Goal: Task Accomplishment & Management: Use online tool/utility

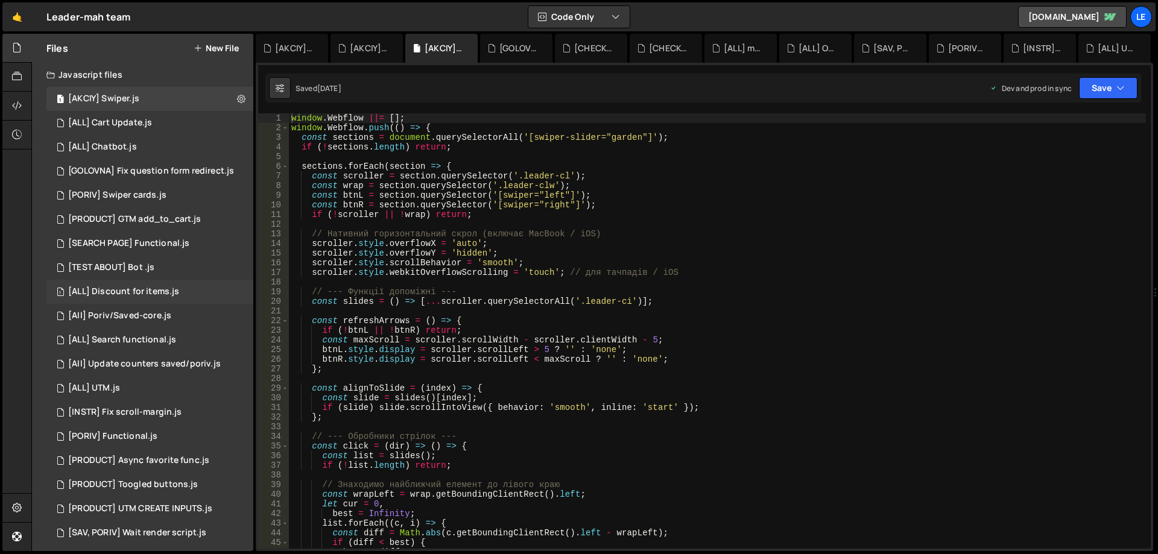
click at [160, 295] on div "[ALL] Discount for items.js" at bounding box center [123, 291] width 111 height 11
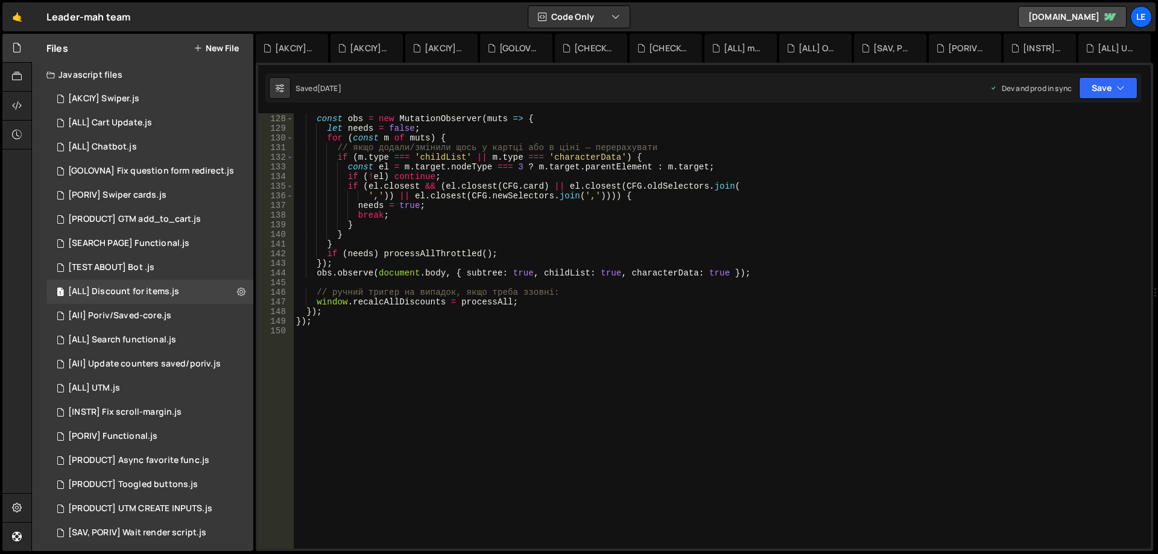
scroll to position [1225, 0]
click at [536, 313] on div "// слідкуємо за динамічними зміннами (CMS, lazy, варіанти) const obs = new Muta…" at bounding box center [720, 331] width 852 height 455
type textarea "});"
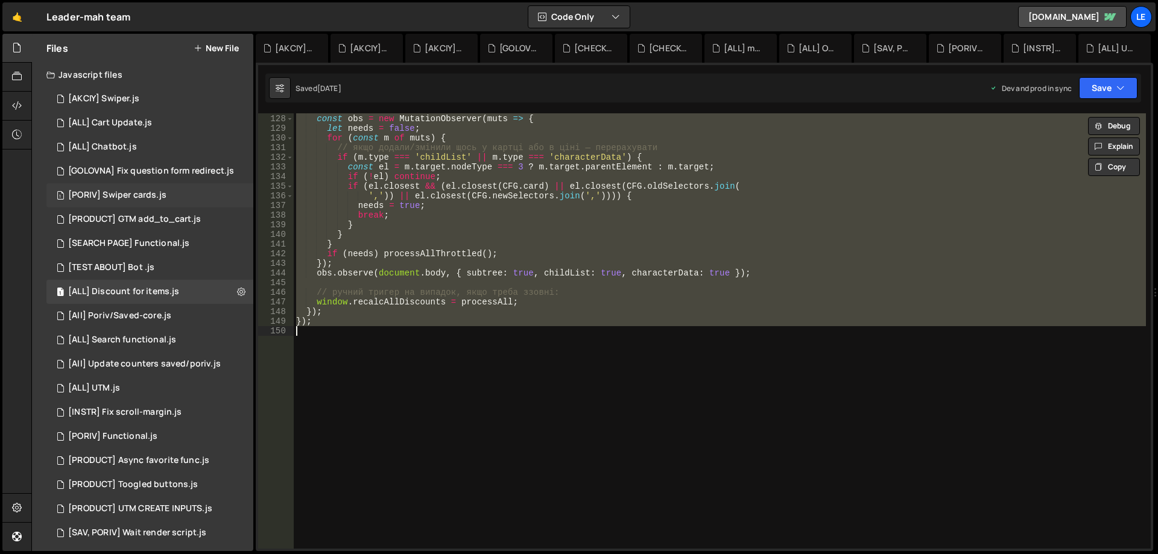
click at [147, 186] on div "1 [PORIV] Swiper cards.js 0" at bounding box center [149, 195] width 207 height 24
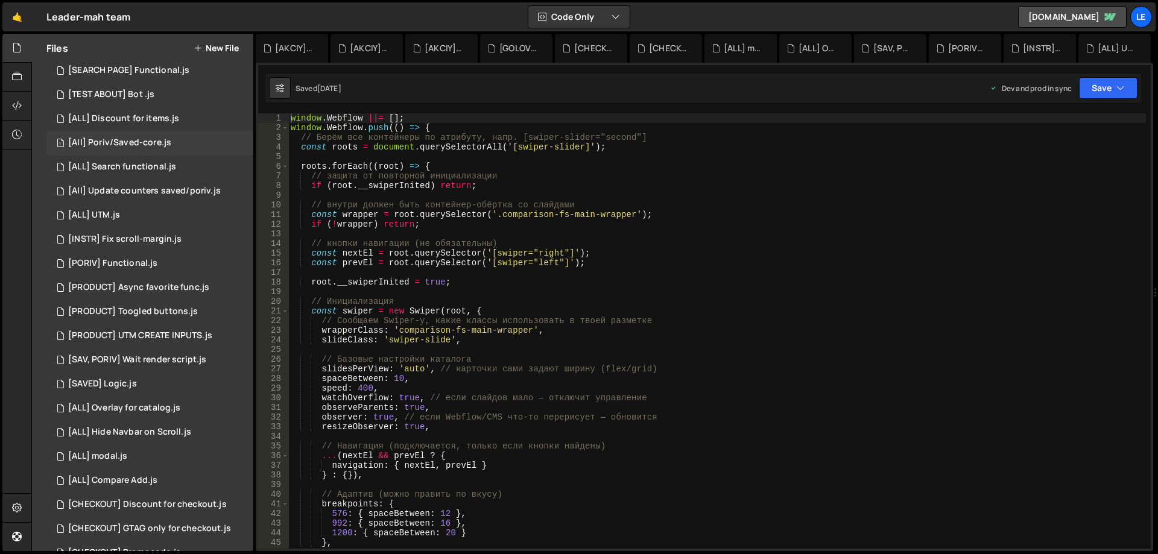
scroll to position [181, 0]
click at [157, 255] on div "1 [PORIV] Functional.js 0" at bounding box center [149, 256] width 207 height 24
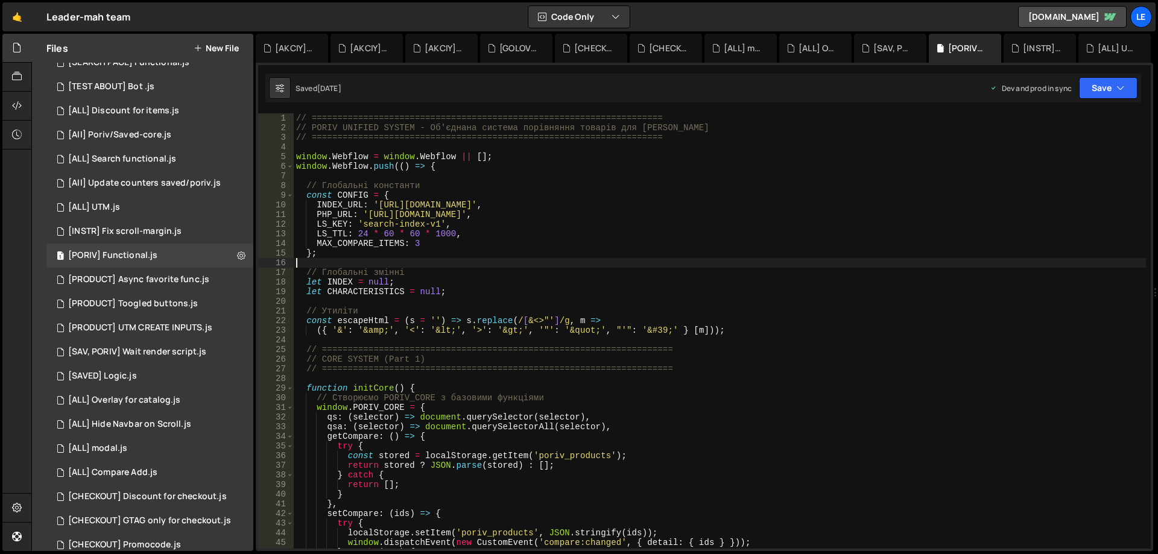
click at [579, 262] on div "// ==================================================================== // PORI…" at bounding box center [720, 340] width 852 height 455
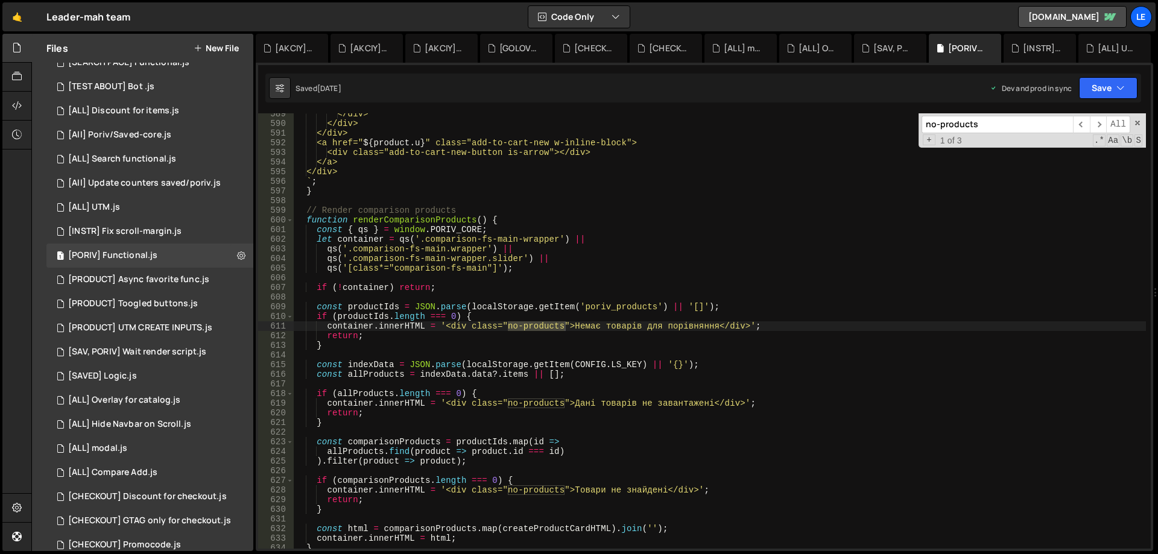
scroll to position [5706, 0]
type input "no-products"
click at [1099, 124] on span "​" at bounding box center [1098, 124] width 17 height 17
click at [1087, 124] on span "​" at bounding box center [1081, 124] width 17 height 17
click at [1090, 124] on span "​" at bounding box center [1098, 124] width 17 height 17
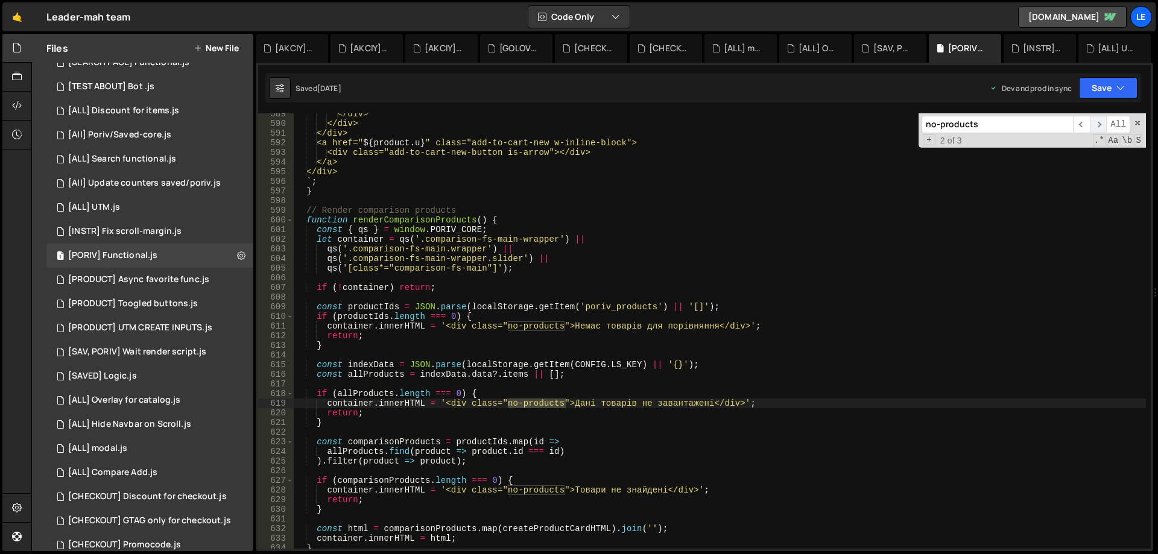
click at [1090, 124] on span "​" at bounding box center [1098, 124] width 17 height 17
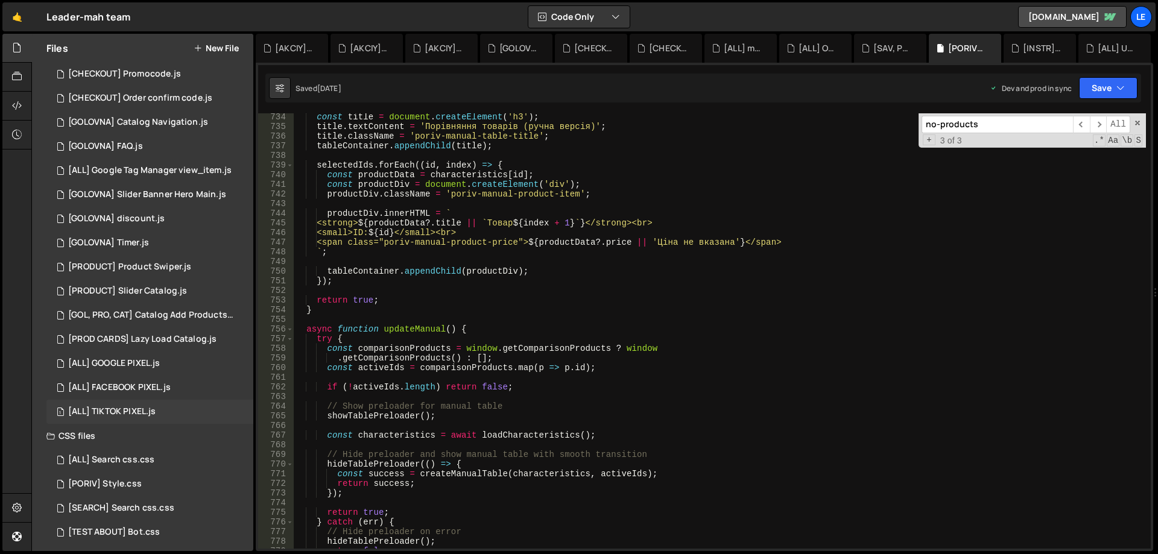
scroll to position [657, 0]
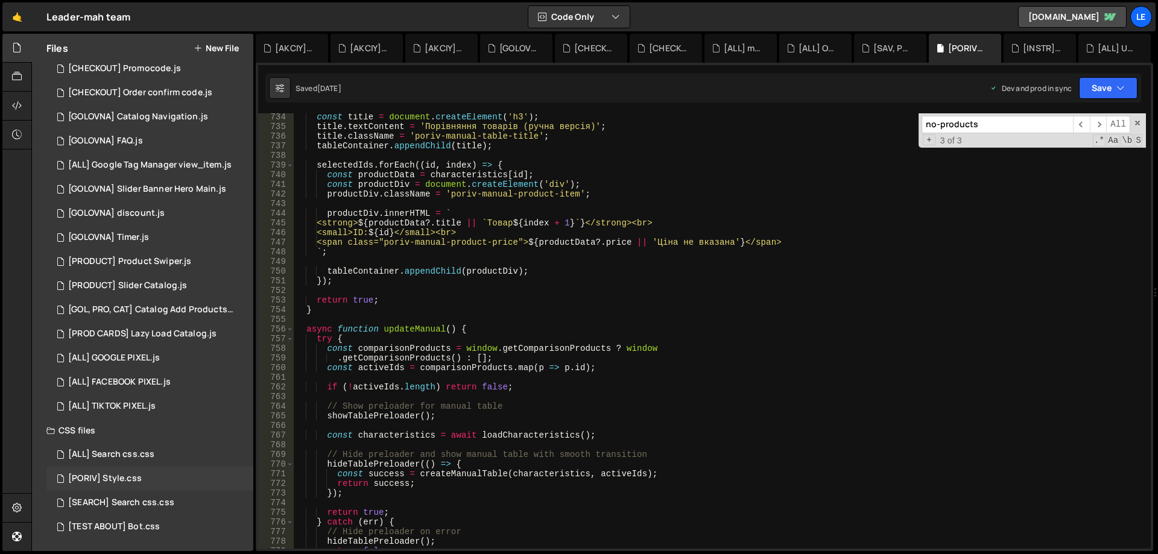
click at [166, 476] on div "[PORIV] Style.css 0" at bounding box center [149, 479] width 207 height 24
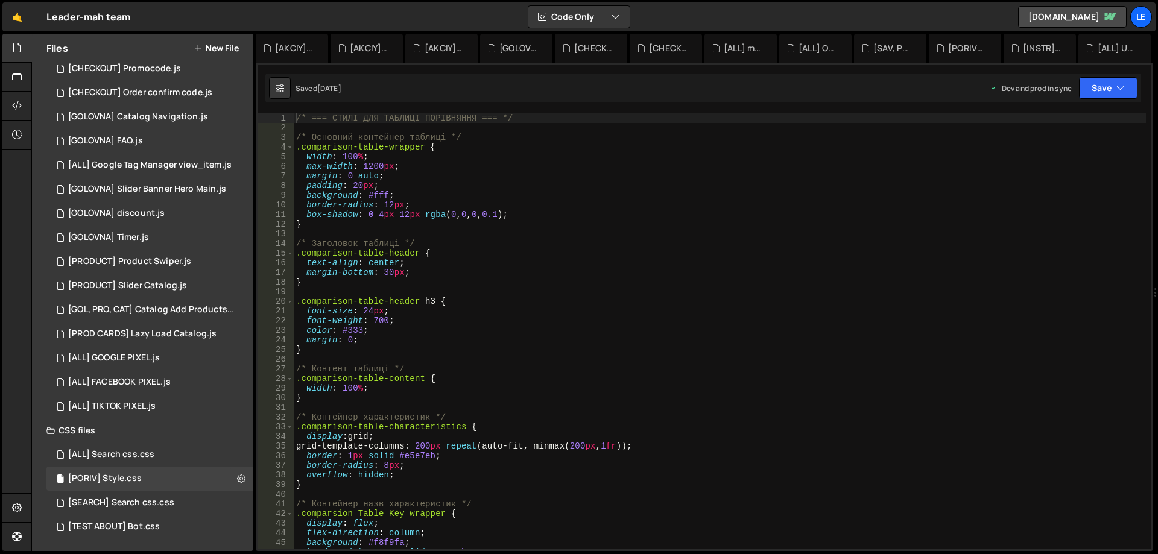
type textarea "}"
click at [379, 228] on div "/* === СТИЛІ ДЛЯ ТАБЛИЦІ ПОРІВНЯННЯ === */ /* Основний контейнер таблиці */ .co…" at bounding box center [720, 340] width 852 height 455
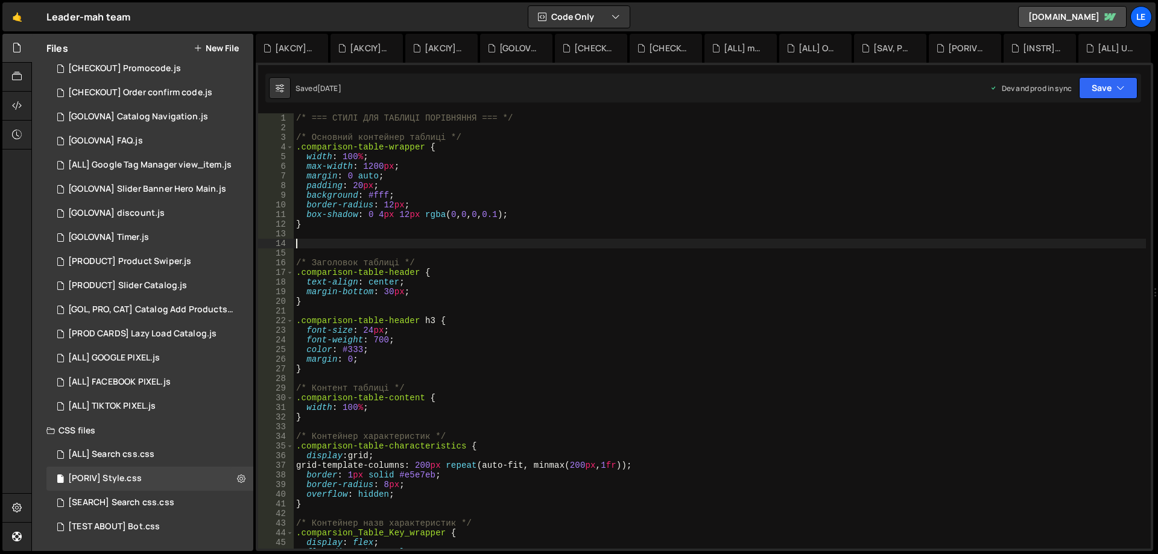
paste textarea "}"
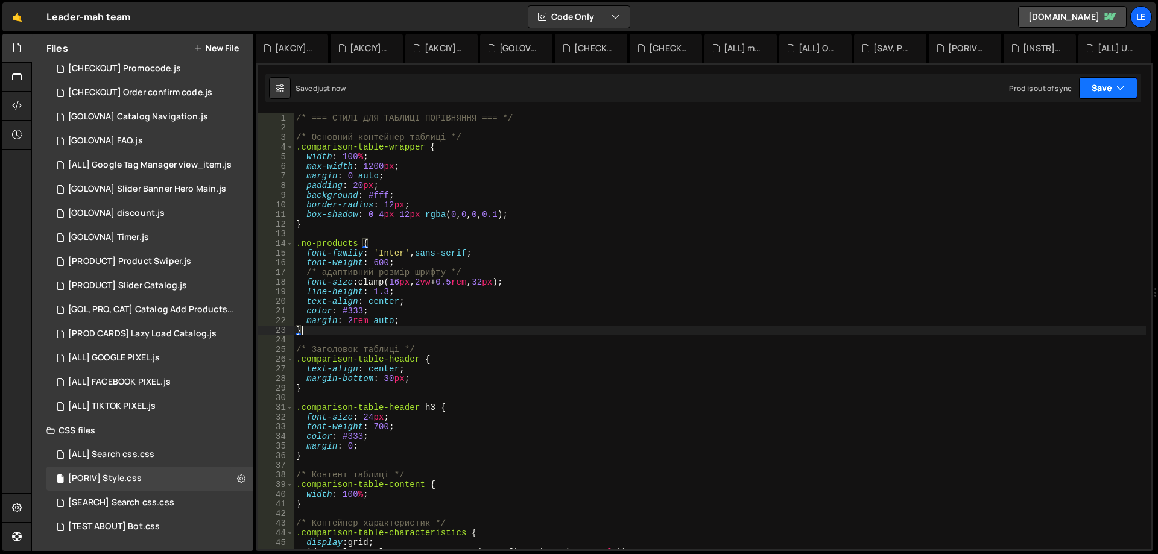
click at [1093, 83] on button "Save" at bounding box center [1108, 88] width 58 height 22
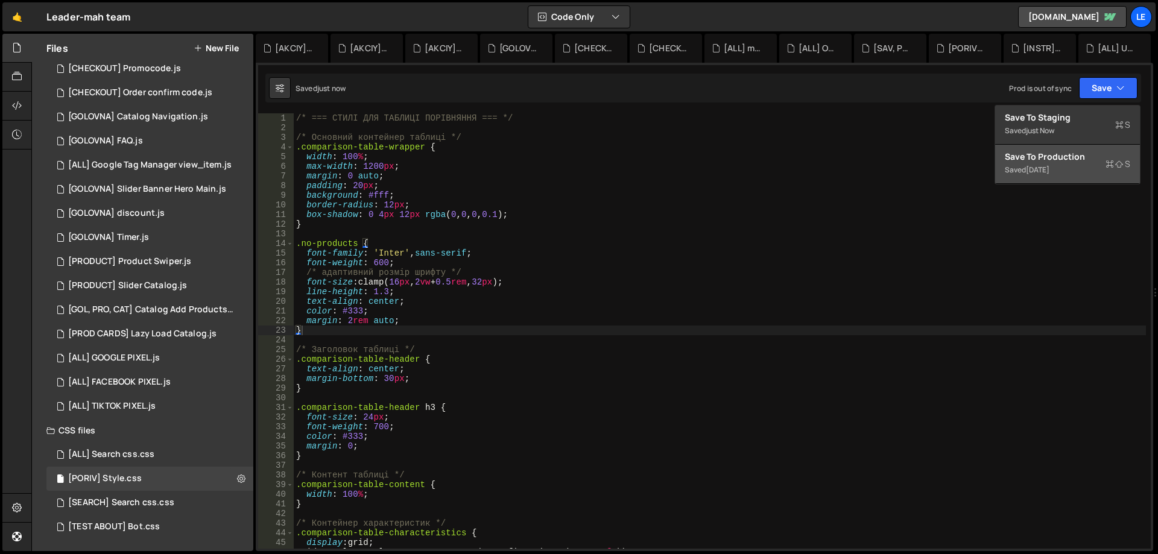
click at [1070, 153] on div "Save to Production S" at bounding box center [1067, 157] width 125 height 12
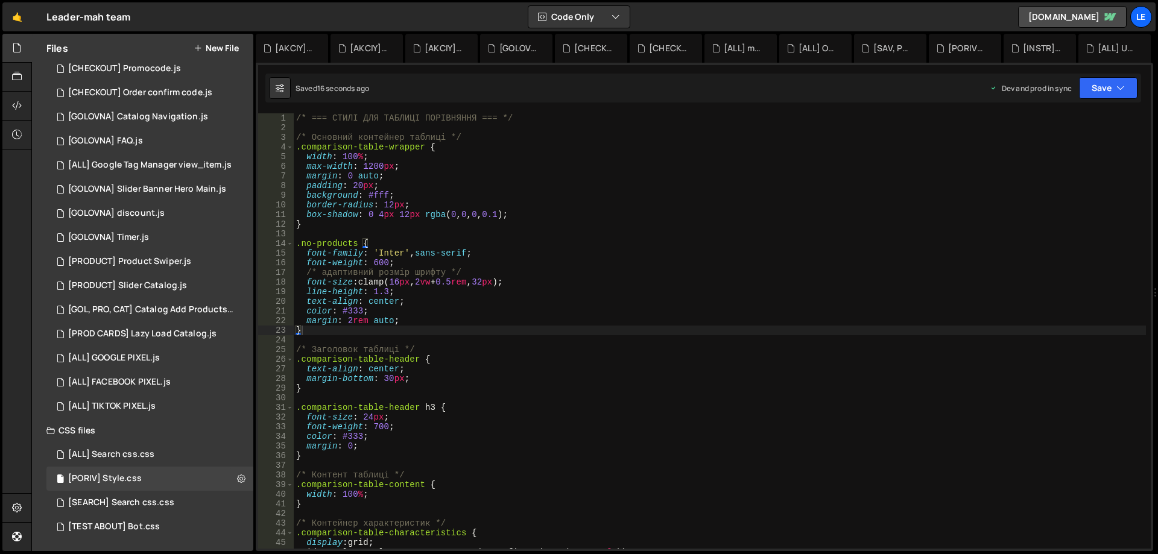
type textarea "text-align: center;"
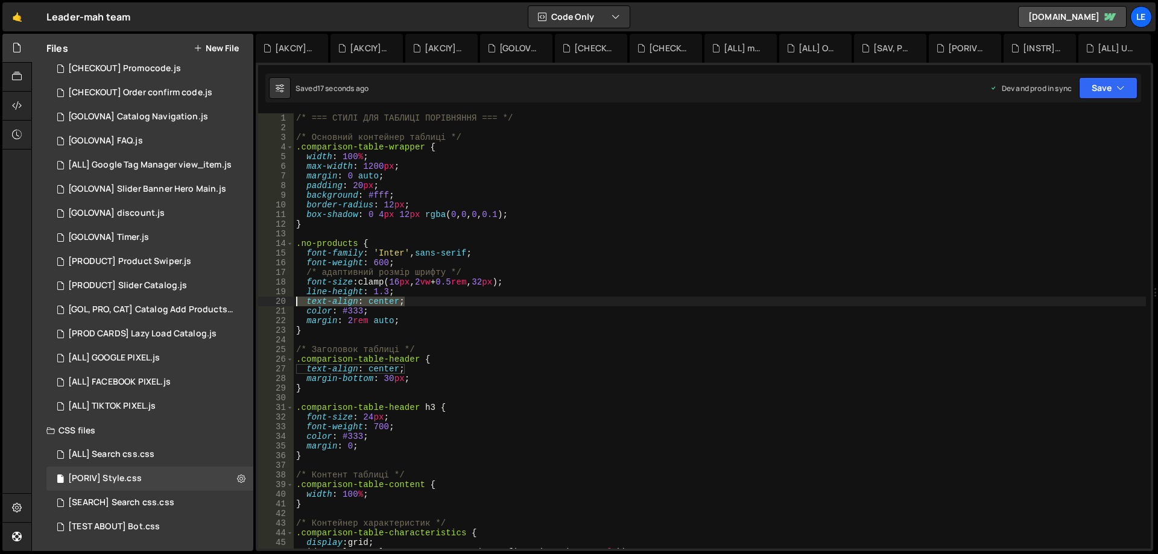
drag, startPoint x: 409, startPoint y: 300, endPoint x: 271, endPoint y: 301, distance: 137.5
click at [271, 301] on div "text-align: center; 1 2 3 4 5 6 7 8 9 10 11 12 13 14 15 16 17 18 19 20 21 22 23…" at bounding box center [704, 330] width 892 height 435
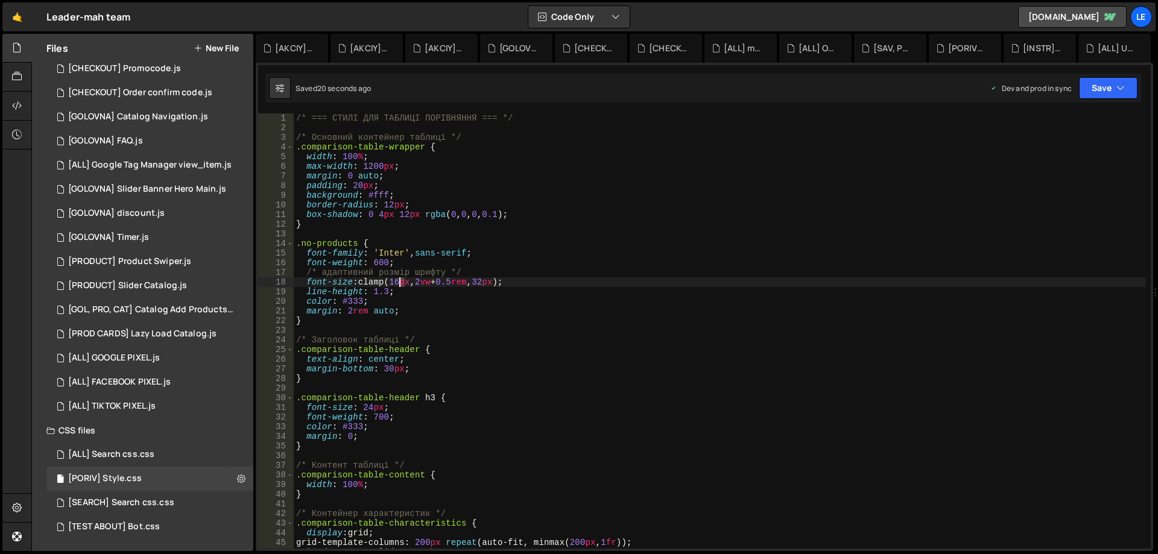
click at [400, 280] on div "/* === СТИЛІ ДЛЯ ТАБЛИЦІ ПОРІВНЯННЯ === */ /* Основний контейнер таблиці */ .co…" at bounding box center [720, 340] width 852 height 455
click at [582, 283] on div "/* === СТИЛІ ДЛЯ ТАБЛИЦІ ПОРІВНЯННЯ === */ /* Основний контейнер таблиці */ .co…" at bounding box center [720, 340] width 852 height 455
click at [1122, 86] on icon "button" at bounding box center [1120, 88] width 8 height 12
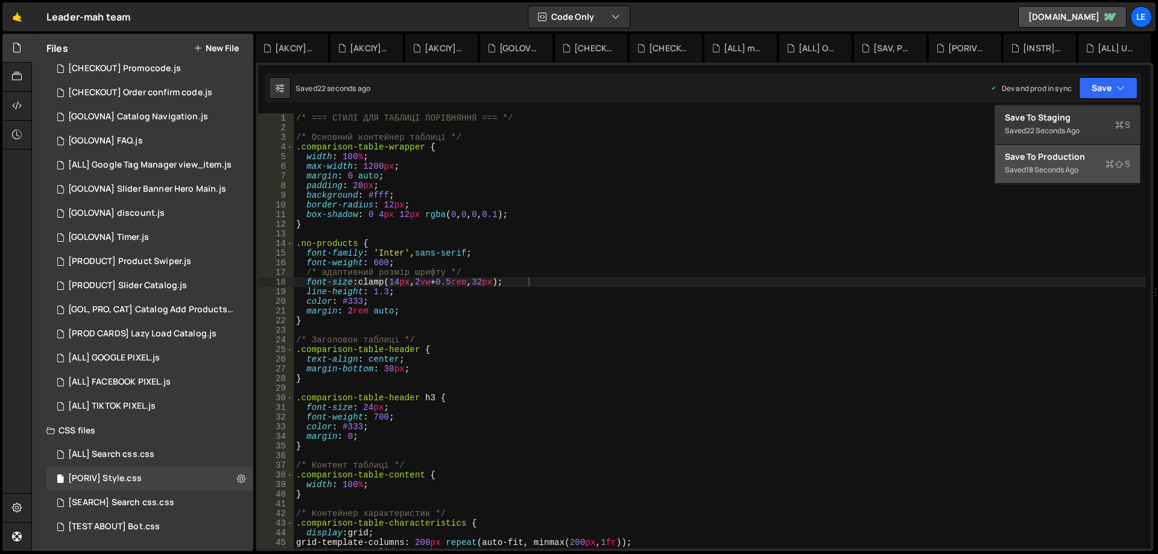
click at [1056, 159] on div "Save to Production S" at bounding box center [1067, 157] width 125 height 12
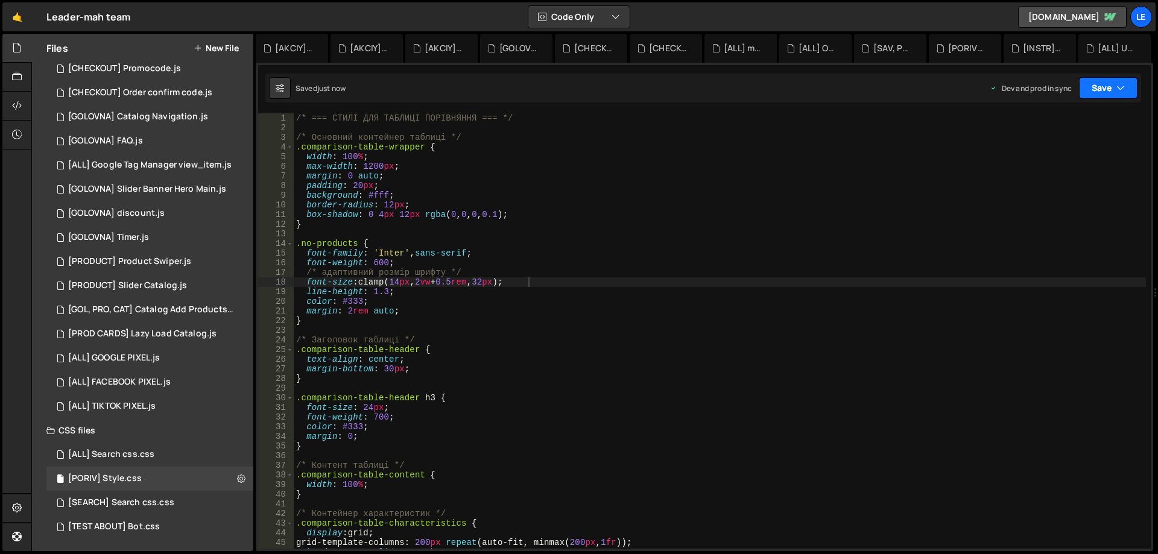
click at [1096, 85] on button "Save" at bounding box center [1108, 88] width 58 height 22
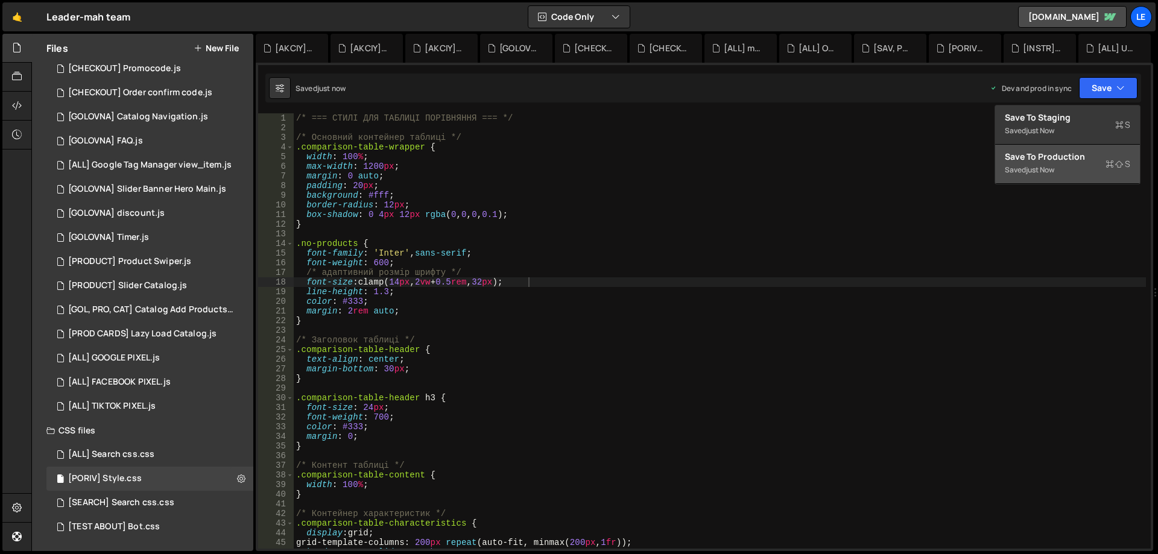
click at [1073, 163] on div "Saved just now" at bounding box center [1067, 170] width 125 height 14
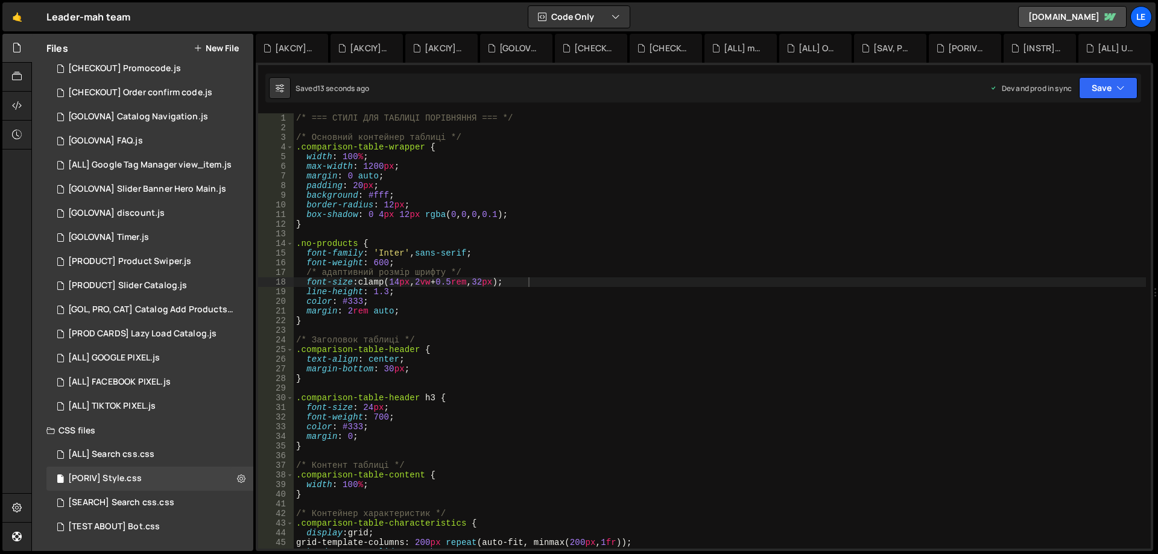
type textarea "margin: 2rem auto;"
drag, startPoint x: 405, startPoint y: 312, endPoint x: 272, endPoint y: 311, distance: 132.7
click at [272, 311] on div "margin: 2rem auto; 1 2 3 4 5 6 7 8 9 10 11 12 13 14 15 16 17 18 19 20 21 22 23 …" at bounding box center [704, 330] width 892 height 435
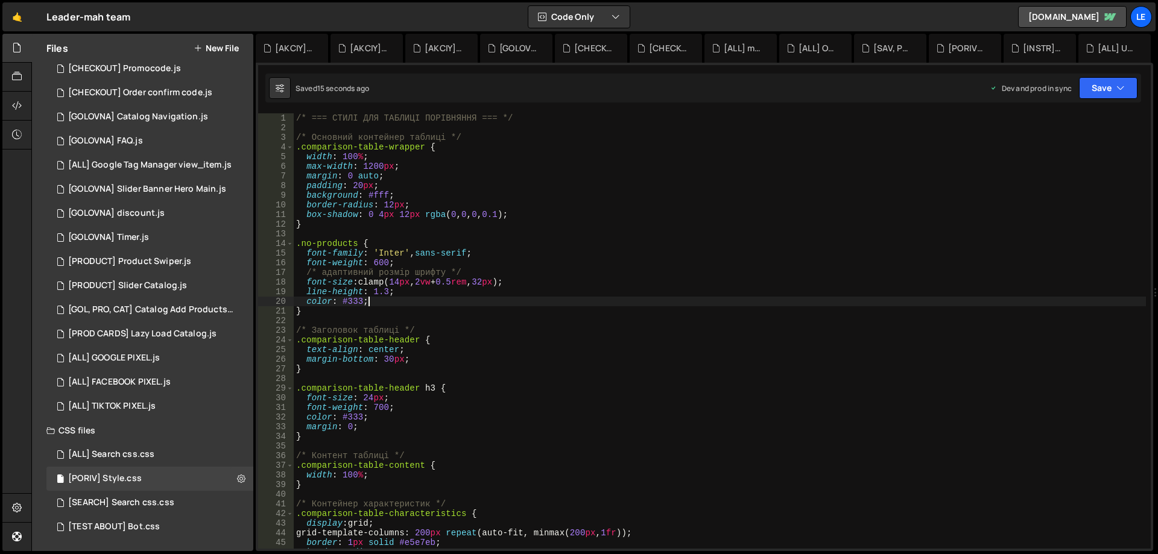
click at [651, 220] on div "/* === СТИЛІ ДЛЯ ТАБЛИЦІ ПОРІВНЯННЯ === */ /* Основний контейнер таблиці */ .co…" at bounding box center [720, 340] width 852 height 455
click at [1102, 89] on button "Save" at bounding box center [1108, 88] width 58 height 22
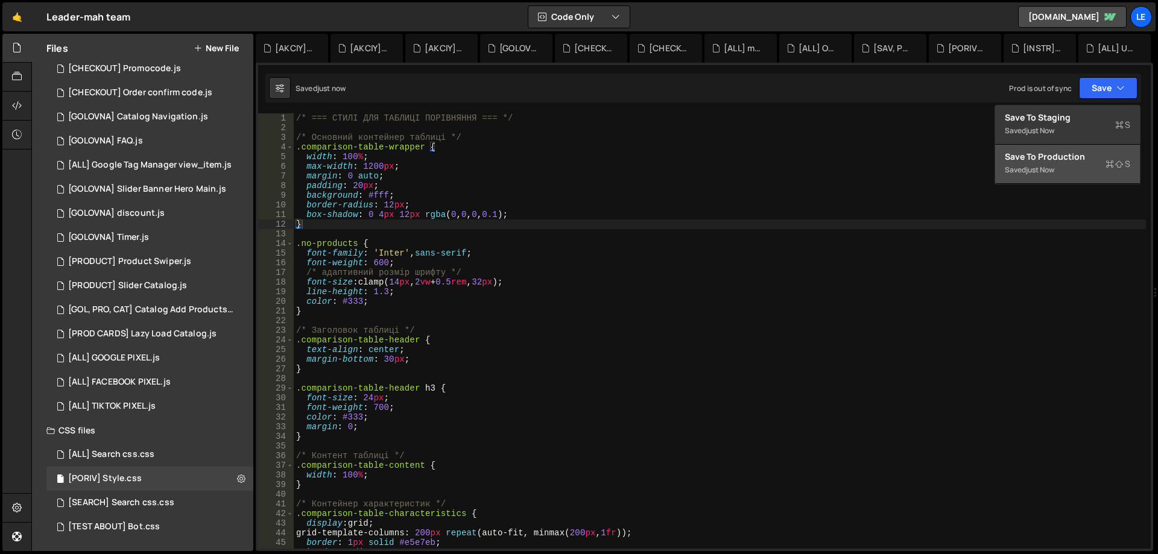
click at [1053, 164] on div "Saved just now" at bounding box center [1067, 170] width 125 height 14
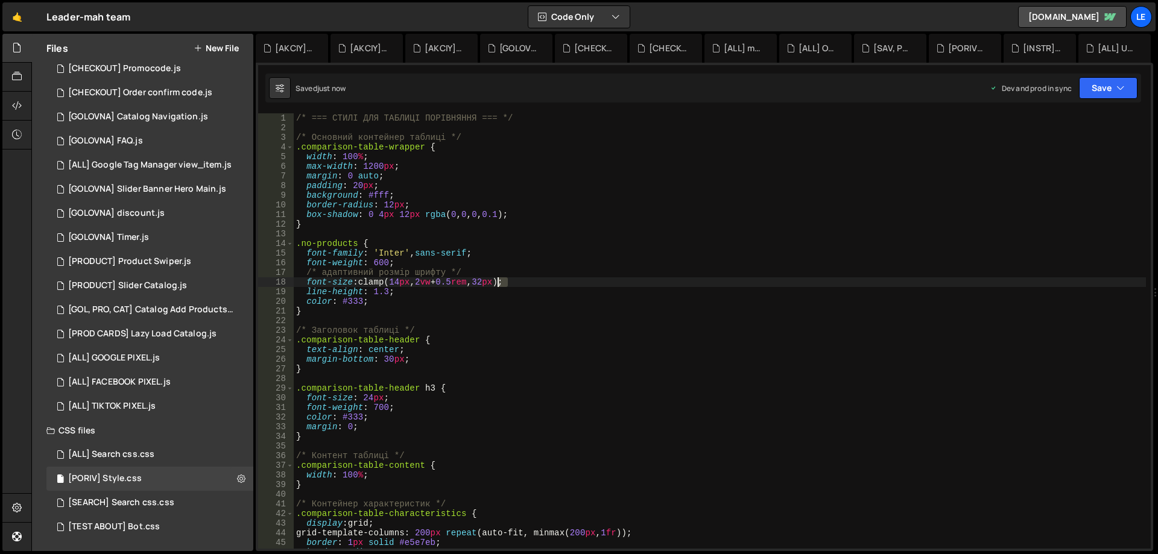
drag, startPoint x: 507, startPoint y: 282, endPoint x: 498, endPoint y: 282, distance: 8.4
click at [498, 282] on div "/* === СТИЛІ ДЛЯ ТАБЛИЦІ ПОРІВНЯННЯ === */ /* Основний контейнер таблиці */ .co…" at bounding box center [720, 340] width 852 height 455
click at [719, 252] on div "/* === СТИЛІ ДЛЯ ТАБЛИЦІ ПОРІВНЯННЯ === */ /* Основний контейнер таблиці */ .co…" at bounding box center [720, 340] width 852 height 455
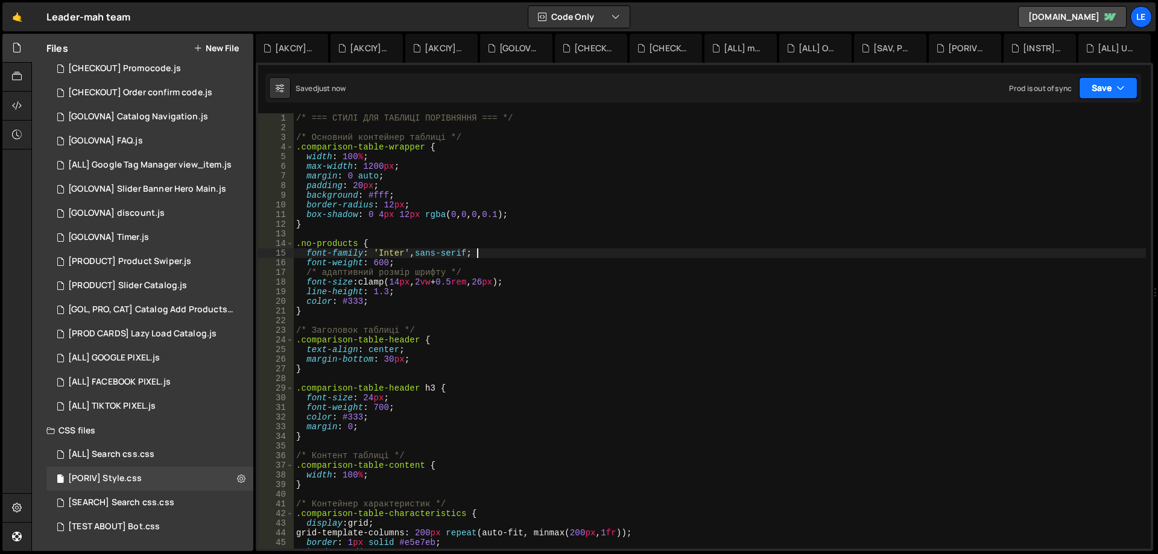
click at [1102, 90] on button "Save" at bounding box center [1108, 88] width 58 height 22
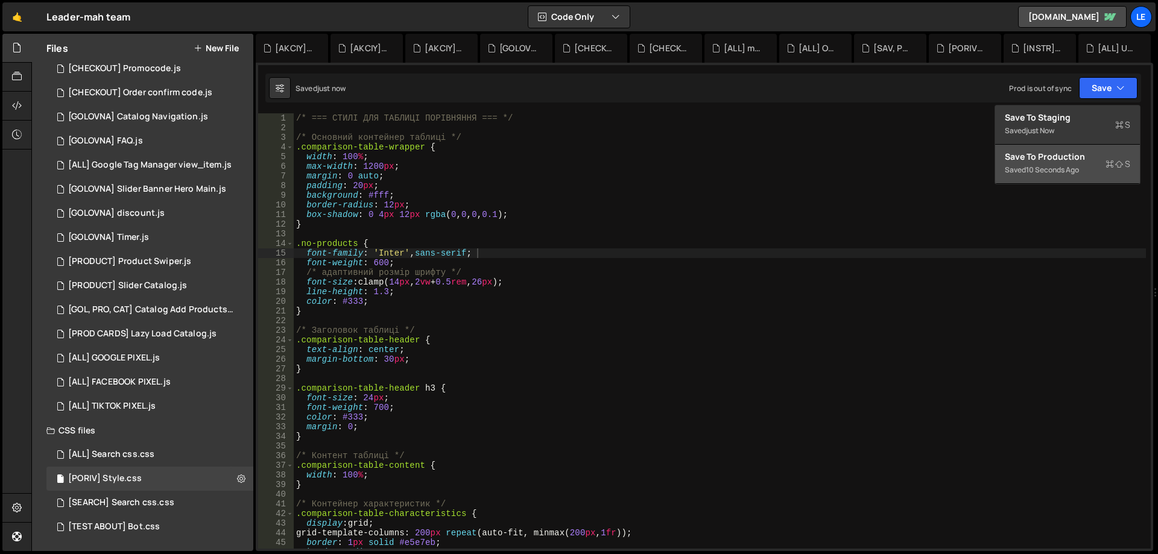
click at [1066, 157] on div "Save to Production S" at bounding box center [1067, 157] width 125 height 12
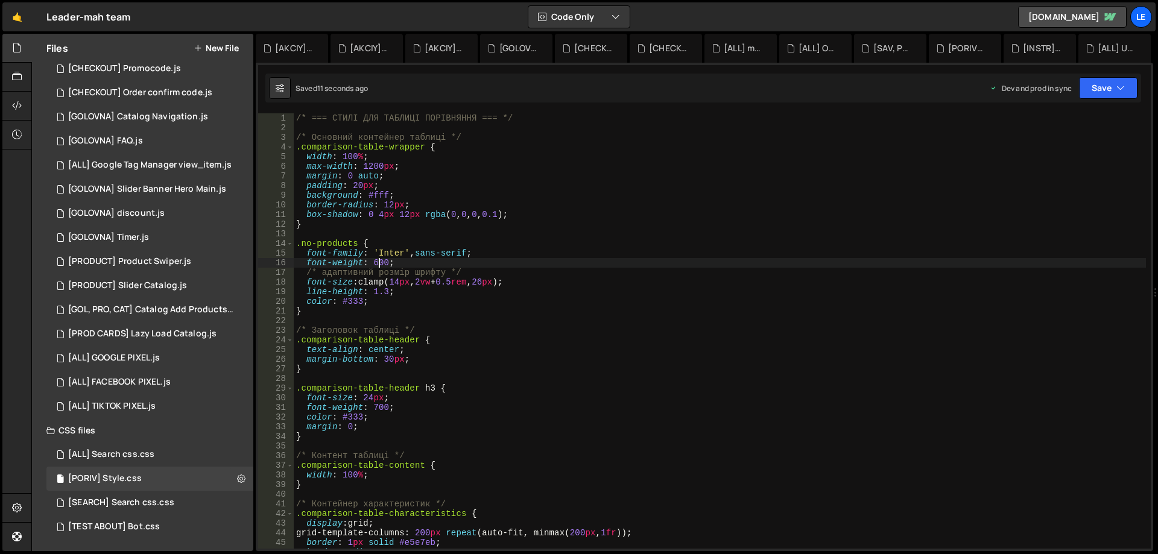
scroll to position [0, 6]
click at [375, 260] on div "/* === СТИЛІ ДЛЯ ТАБЛИЦІ ПОРІВНЯННЯ === */ /* Основний контейнер таблиці */ .co…" at bounding box center [720, 340] width 852 height 455
click at [423, 265] on div "/* === СТИЛІ ДЛЯ ТАБЛИЦІ ПОРІВНЯННЯ === */ /* Основний контейнер таблиці */ .co…" at bounding box center [720, 340] width 852 height 455
type textarea "font-weight: 400;"
click at [1112, 86] on button "Save" at bounding box center [1108, 88] width 58 height 22
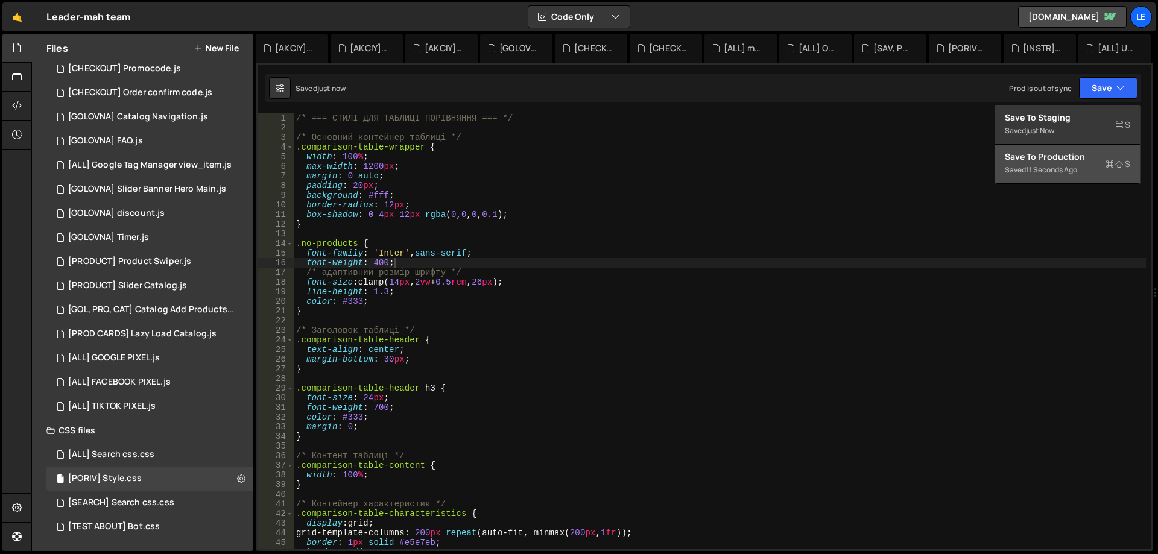
click at [1065, 168] on div "11 seconds ago" at bounding box center [1051, 170] width 51 height 10
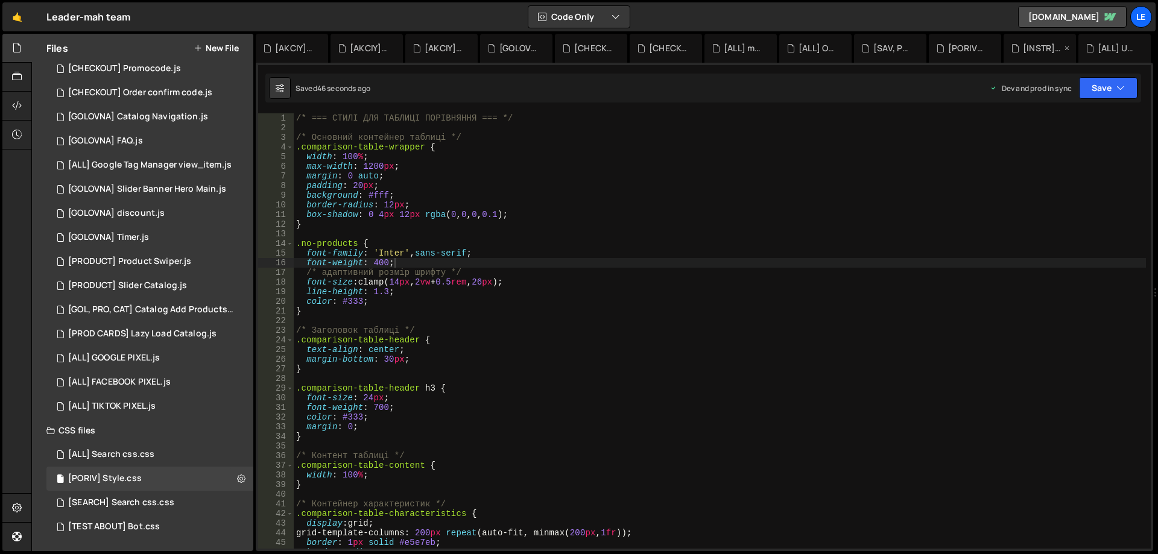
click at [1035, 45] on div "[INSTR] Fix scroll-margin.js" at bounding box center [1042, 48] width 39 height 12
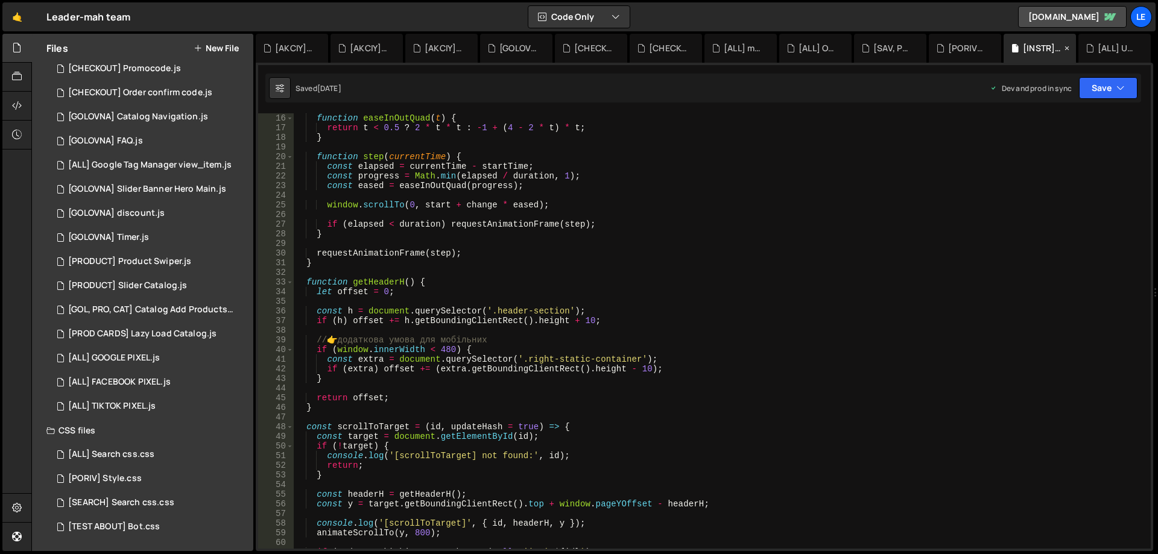
click at [1065, 46] on icon at bounding box center [1066, 48] width 8 height 12
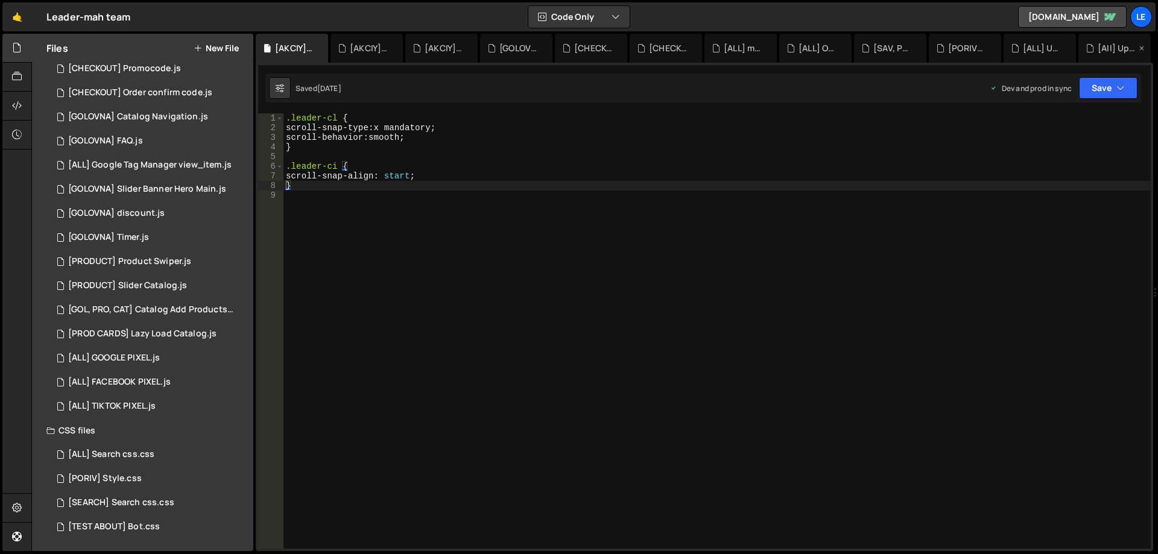
click at [0, 0] on icon at bounding box center [0, 0] width 0 height 0
click at [1065, 47] on icon at bounding box center [1066, 48] width 8 height 12
click at [0, 0] on icon at bounding box center [0, 0] width 0 height 0
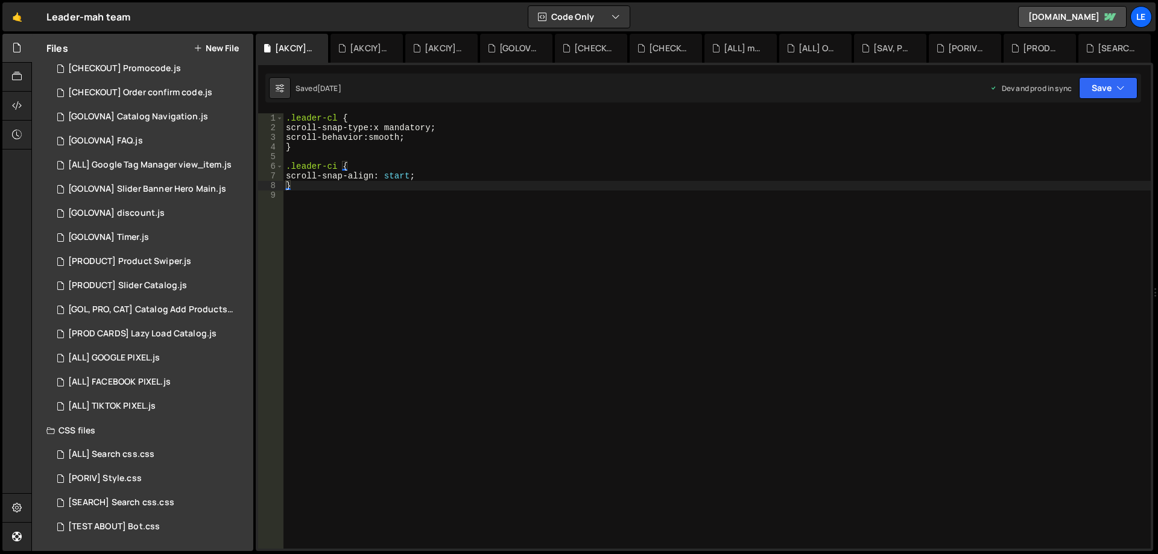
click at [0, 0] on icon at bounding box center [0, 0] width 0 height 0
click at [361, 47] on div "[AKCIY] Sort products.js" at bounding box center [369, 48] width 39 height 12
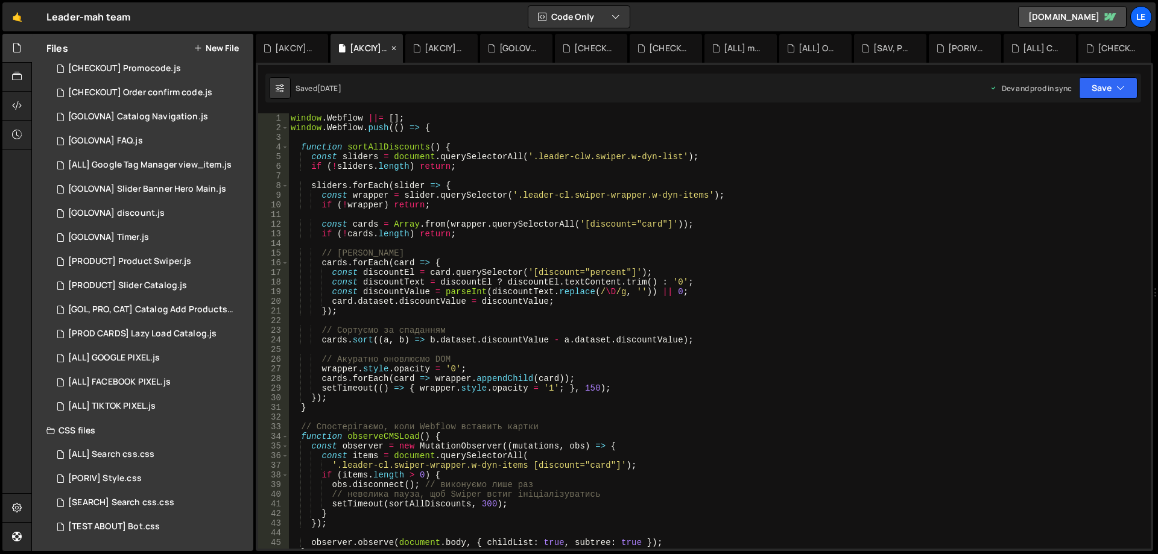
click at [391, 45] on icon at bounding box center [394, 48] width 8 height 12
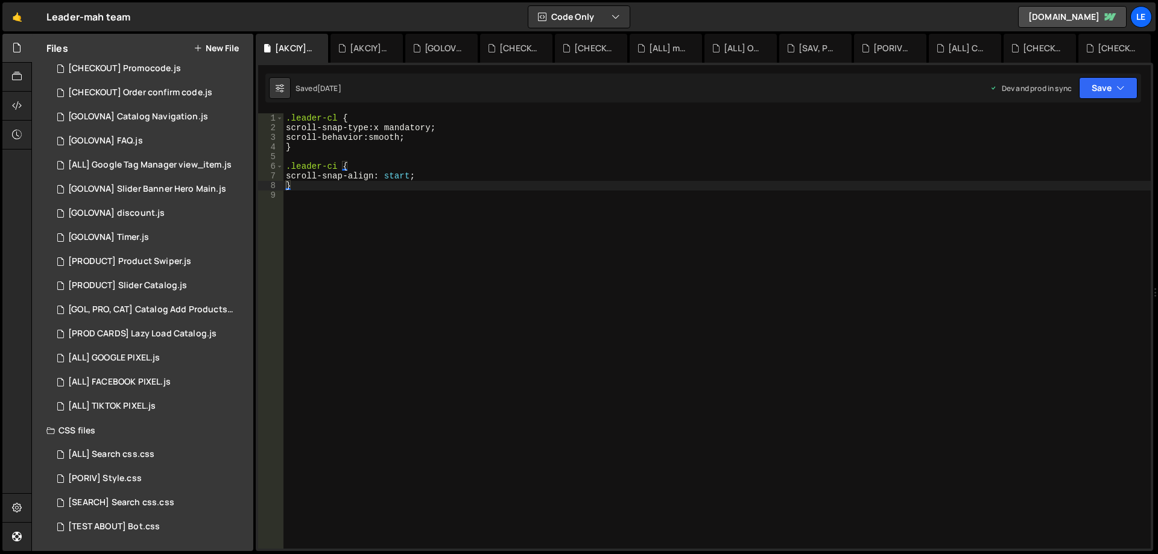
click at [0, 0] on icon at bounding box center [0, 0] width 0 height 0
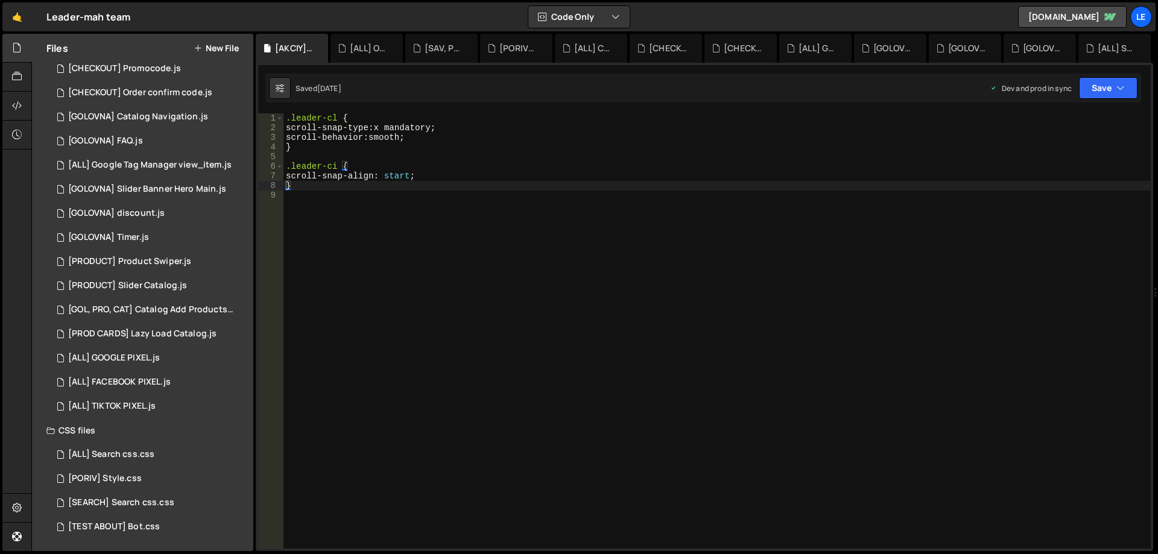
click at [0, 0] on icon at bounding box center [0, 0] width 0 height 0
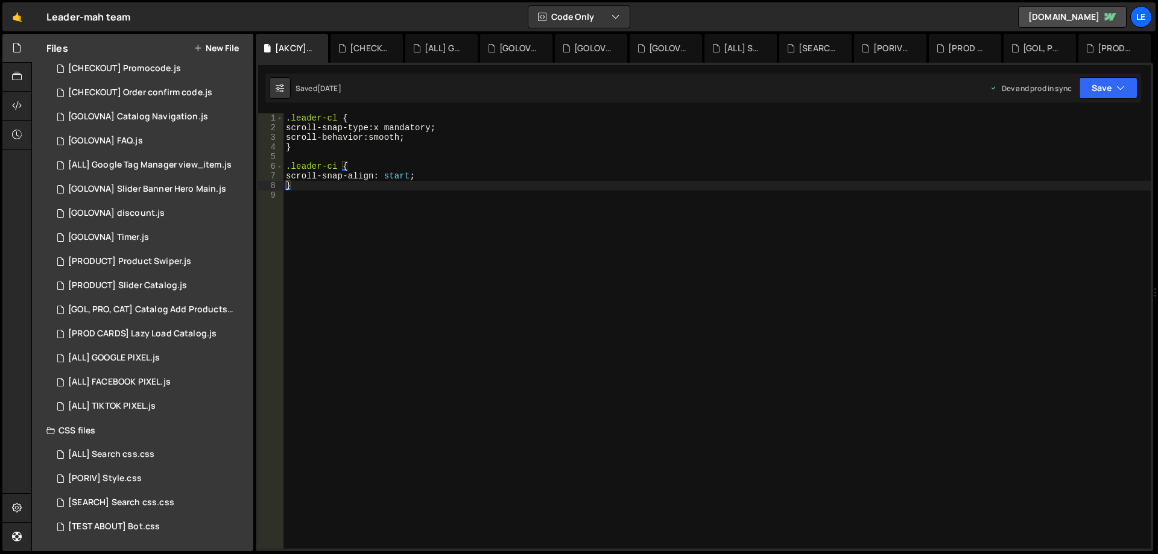
click at [0, 0] on icon at bounding box center [0, 0] width 0 height 0
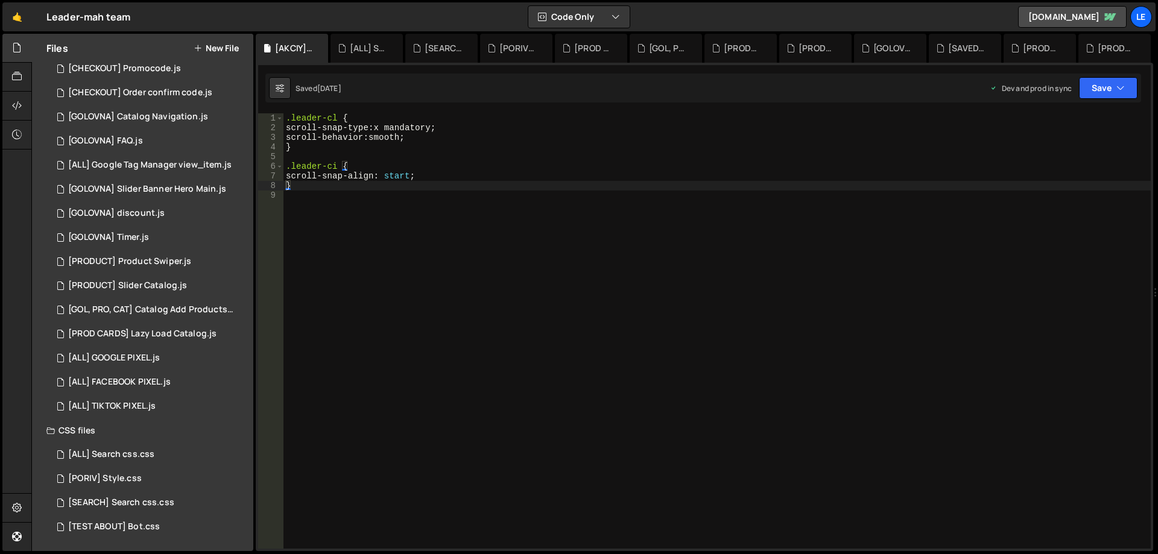
click at [0, 0] on icon at bounding box center [0, 0] width 0 height 0
click at [367, 46] on div "[PORIV] Style.css" at bounding box center [369, 48] width 39 height 12
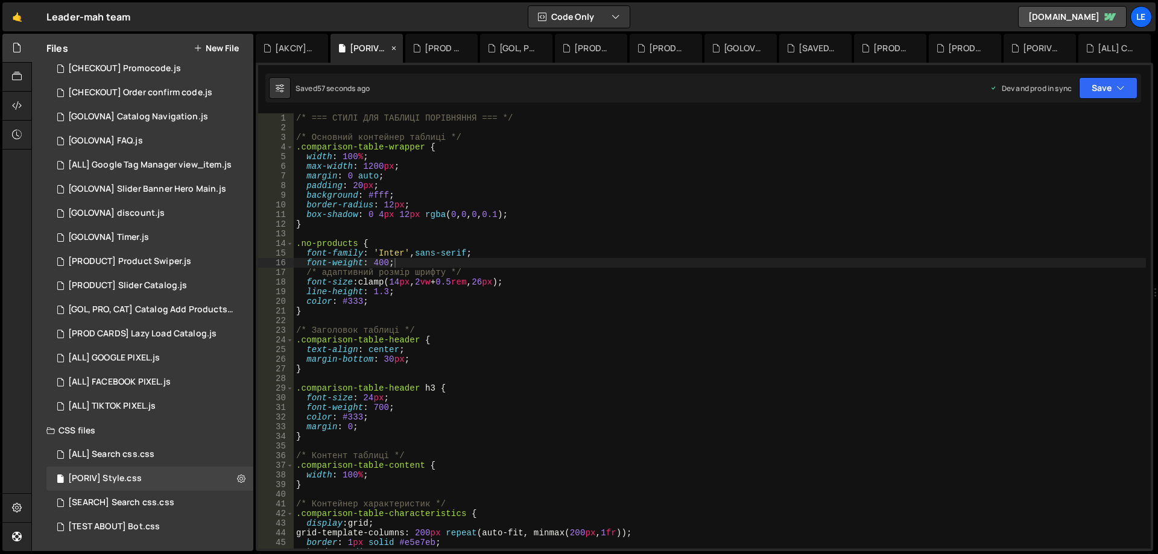
click at [391, 43] on icon at bounding box center [394, 48] width 8 height 12
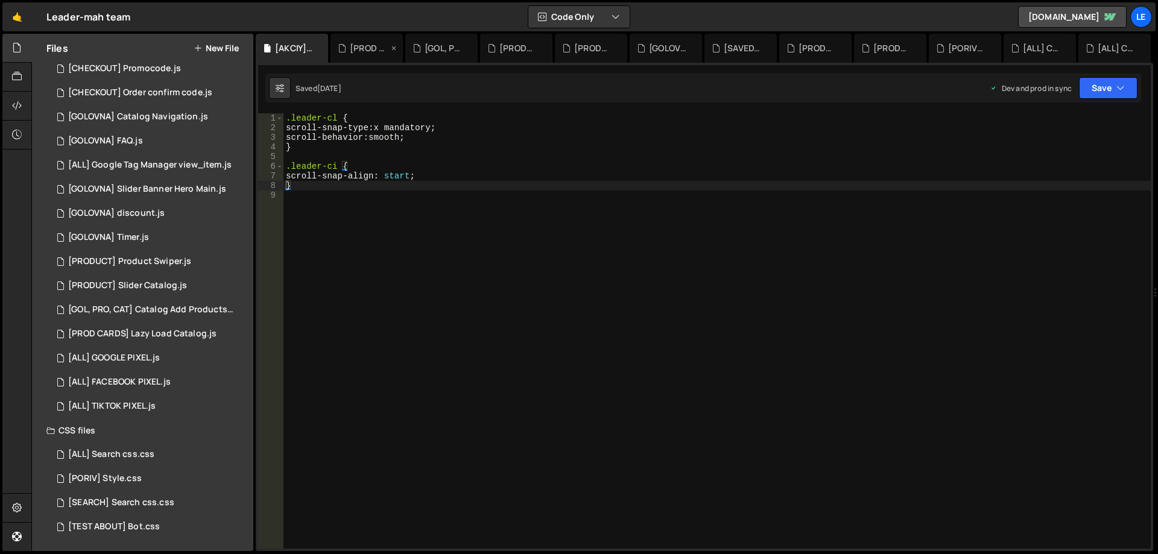
click at [391, 45] on icon at bounding box center [394, 48] width 8 height 12
click at [0, 0] on icon at bounding box center [0, 0] width 0 height 0
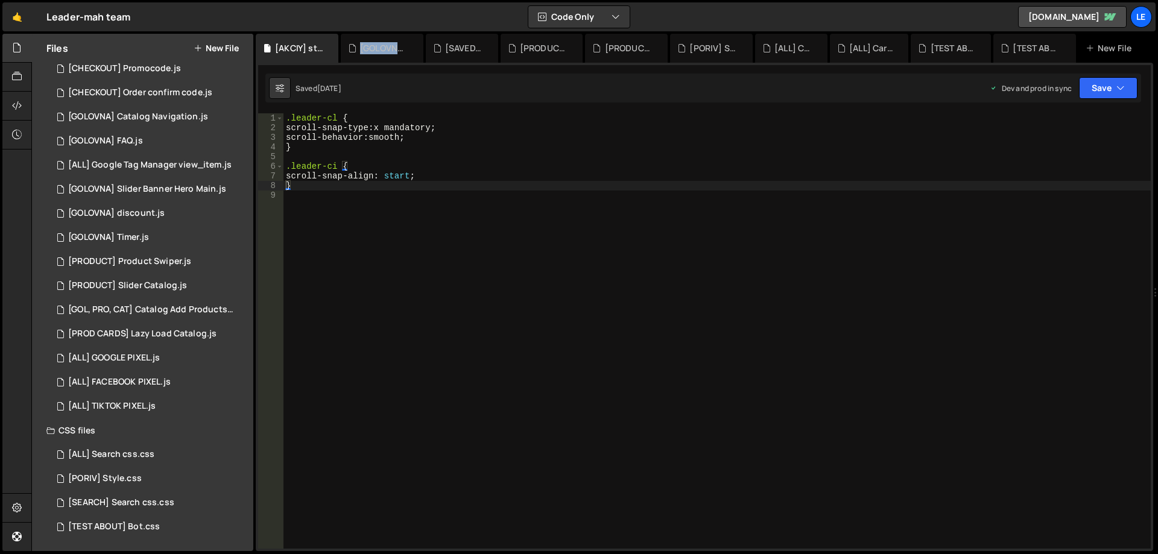
click at [391, 45] on div "[GOLOVNA] Catalog Navigation.js" at bounding box center [384, 48] width 49 height 12
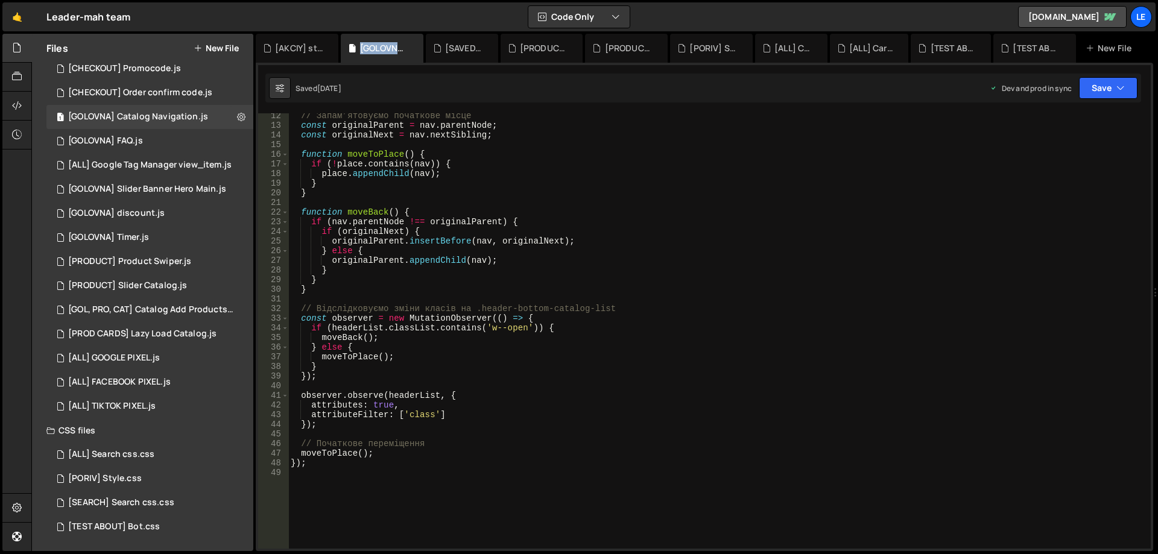
click at [391, 45] on div "[GOLOVNA] Catalog Navigation.js" at bounding box center [384, 48] width 49 height 12
click at [410, 46] on icon at bounding box center [413, 48] width 8 height 12
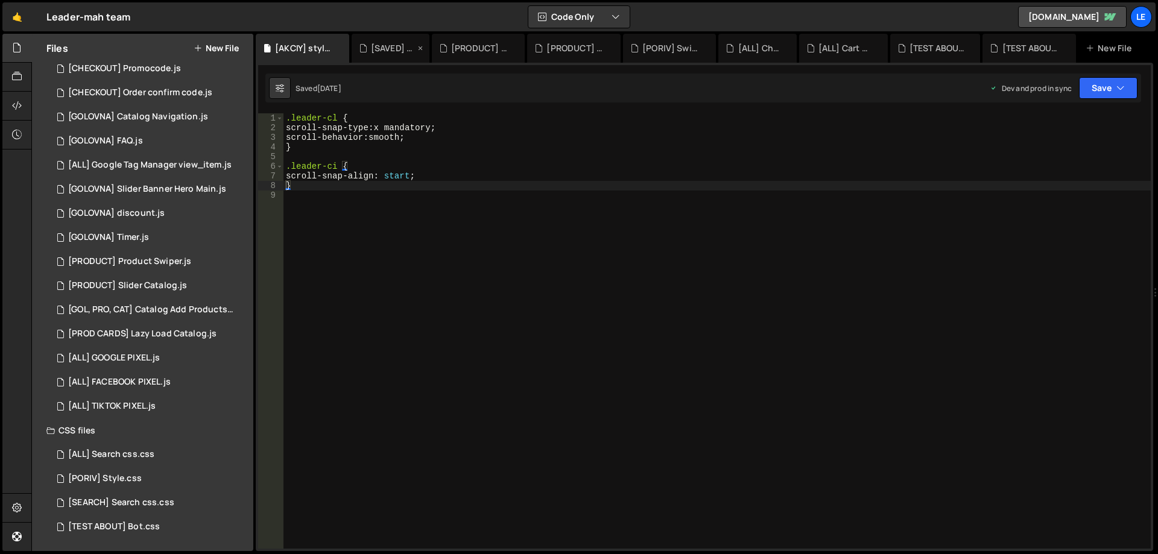
click at [418, 48] on icon at bounding box center [420, 48] width 8 height 12
click at [456, 46] on icon at bounding box center [456, 48] width 8 height 12
click at [487, 48] on icon at bounding box center [488, 48] width 8 height 12
click at [496, 48] on icon at bounding box center [497, 48] width 8 height 12
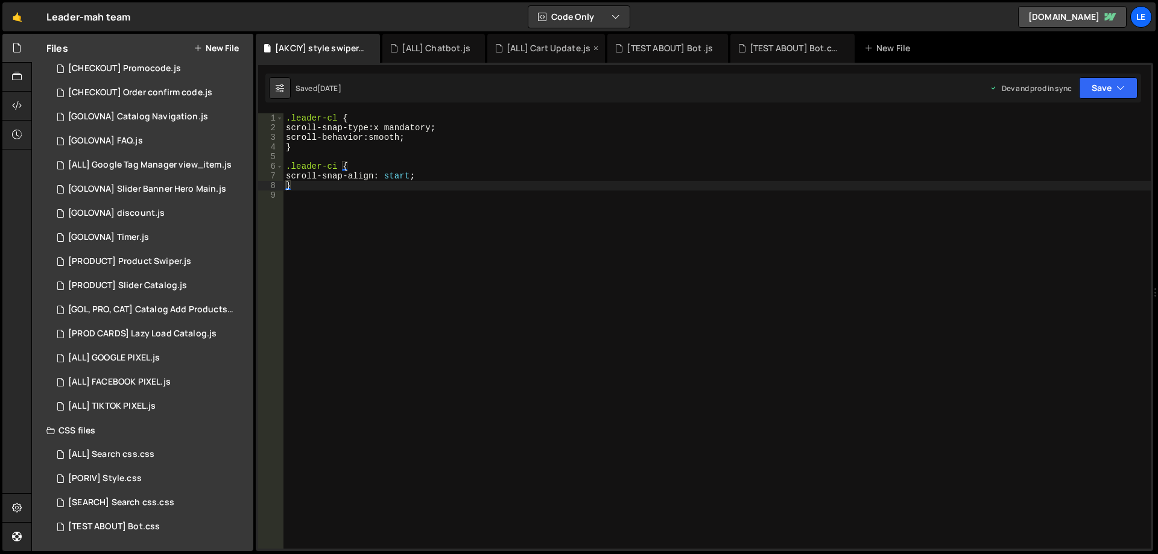
click at [597, 49] on icon at bounding box center [596, 48] width 8 height 12
click at [594, 47] on icon at bounding box center [598, 48] width 8 height 12
click at [598, 47] on icon at bounding box center [602, 48] width 8 height 12
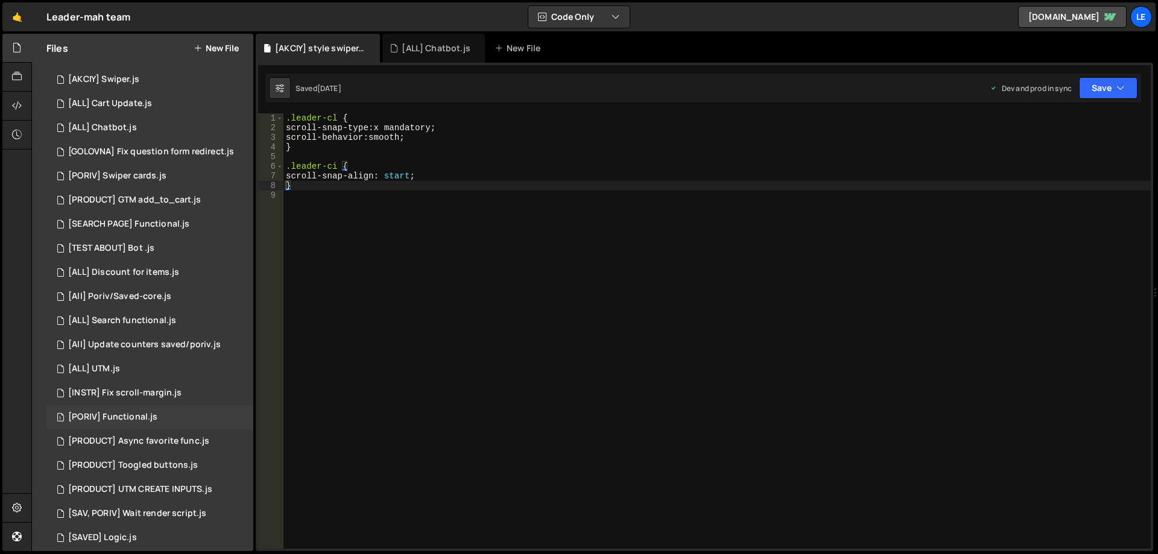
scroll to position [60, 0]
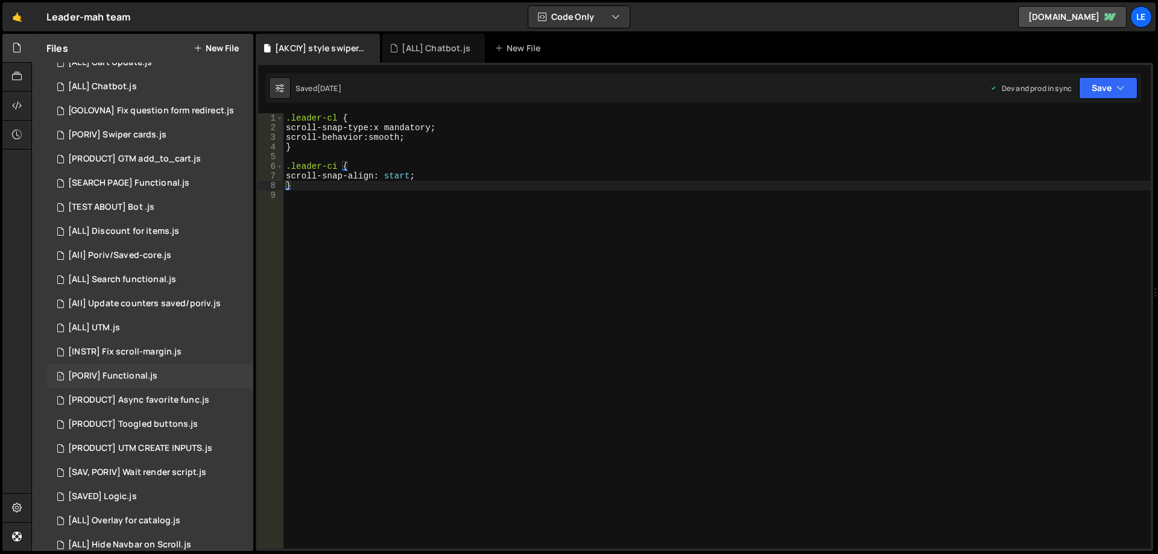
click at [165, 379] on div "1 [PORIV] Functional.js 0" at bounding box center [149, 376] width 207 height 24
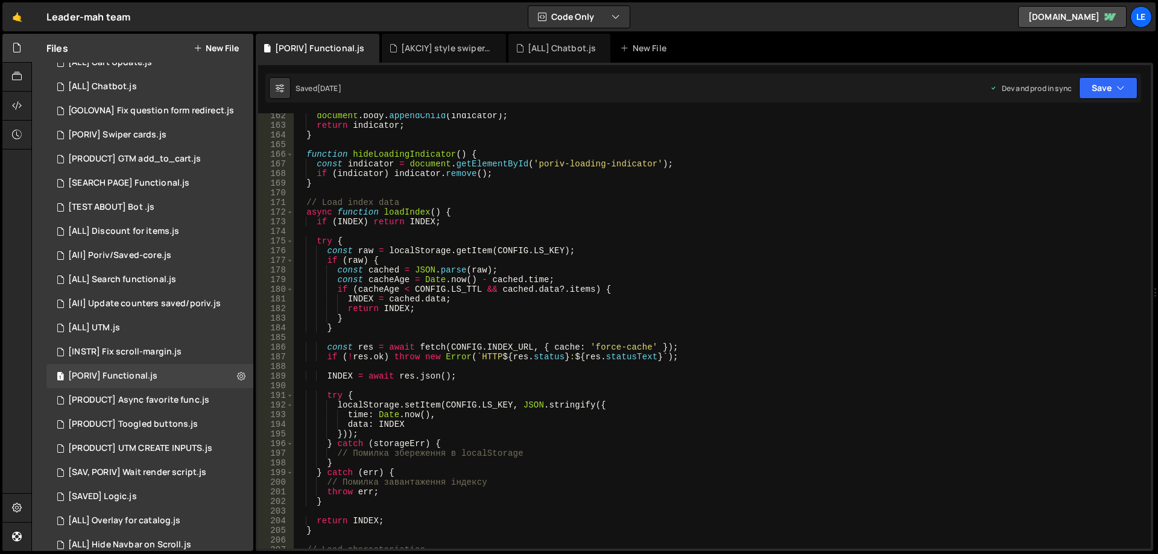
scroll to position [1411, 0]
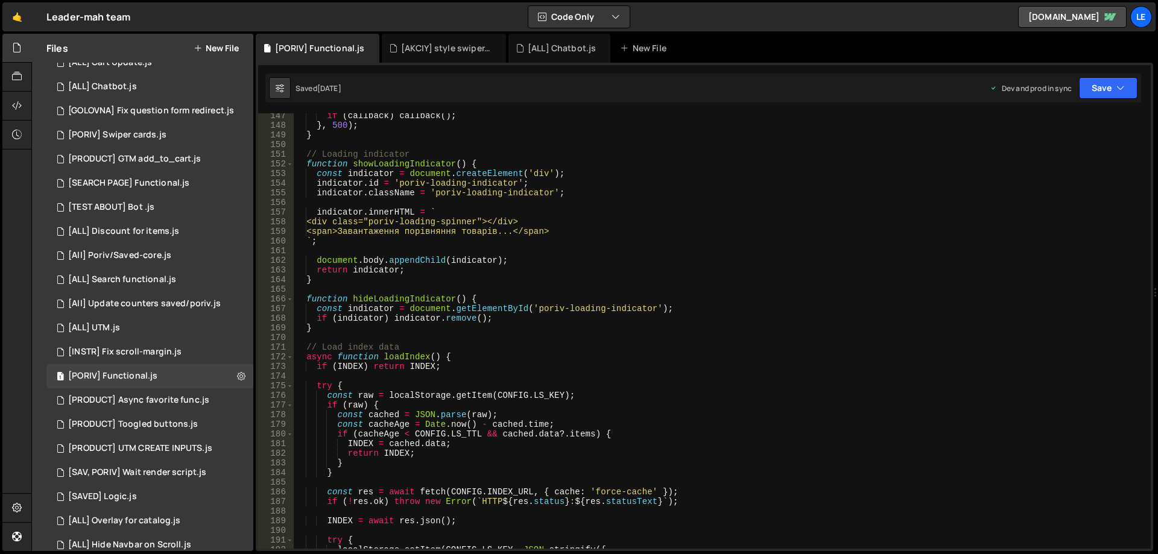
click at [674, 177] on div "if ( callback ) callback ( ) ; } , 500 ) ; } // Loading indicator function show…" at bounding box center [720, 338] width 852 height 455
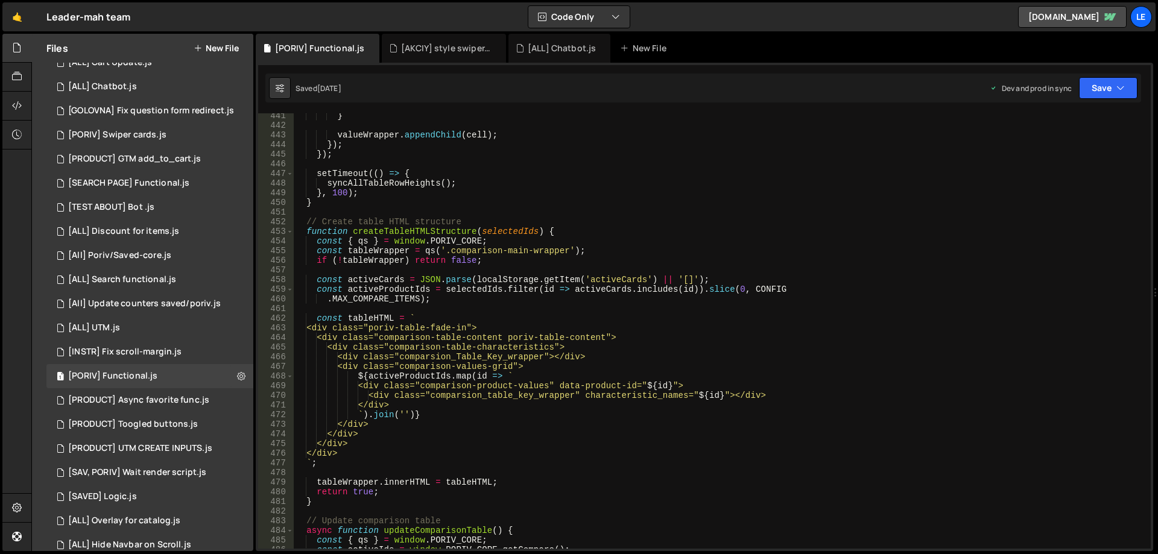
scroll to position [4387, 0]
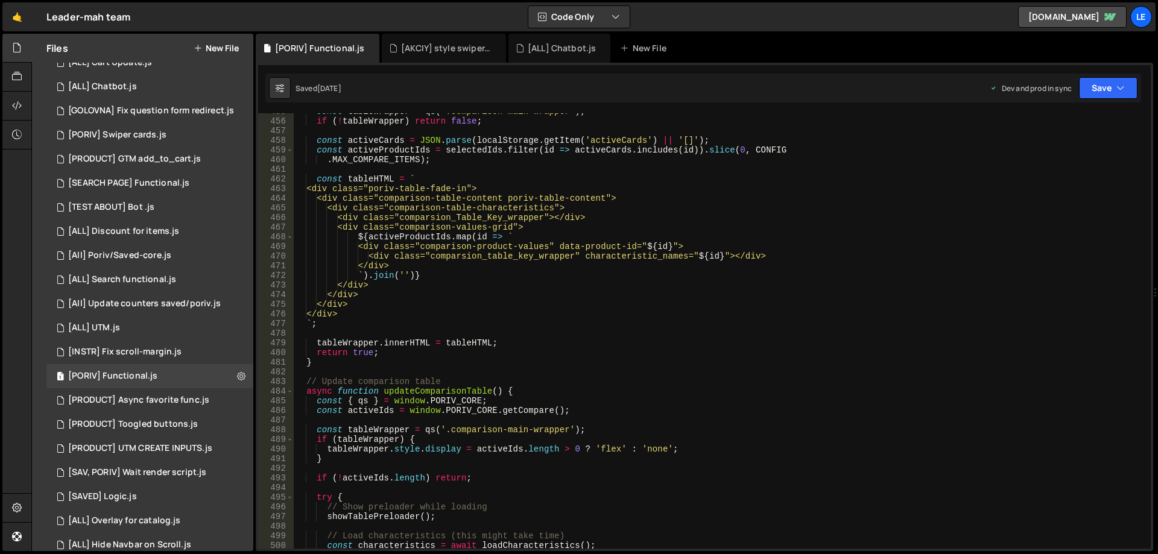
click at [894, 271] on div "const tableWrapper = qs ( '.comparison-main-wrapper' ) ; if ( ! tableWrapper ) …" at bounding box center [720, 334] width 852 height 455
type textarea "`).join('')}"
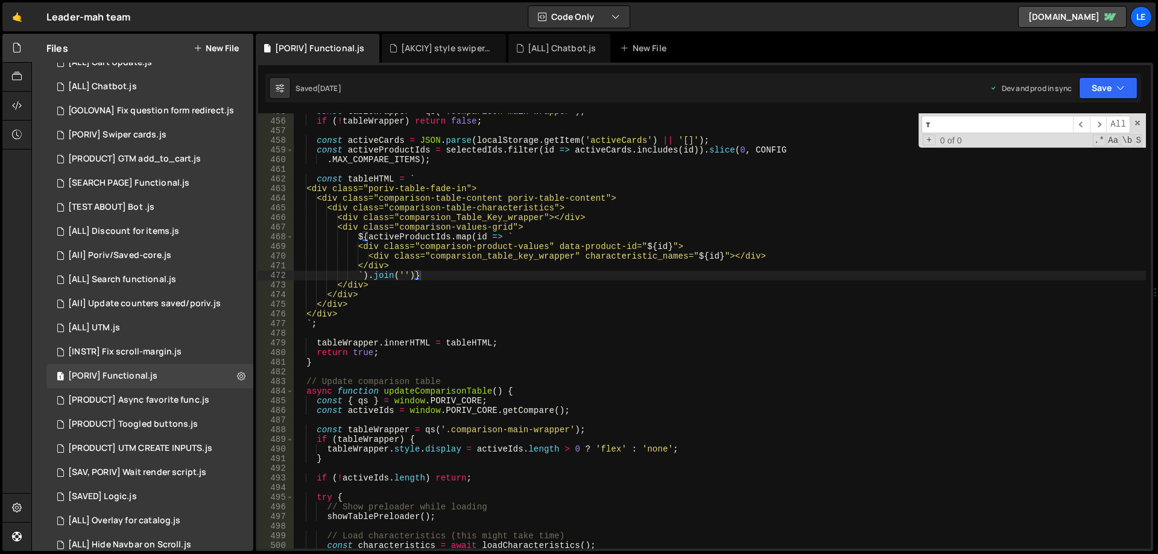
scroll to position [4789, 0]
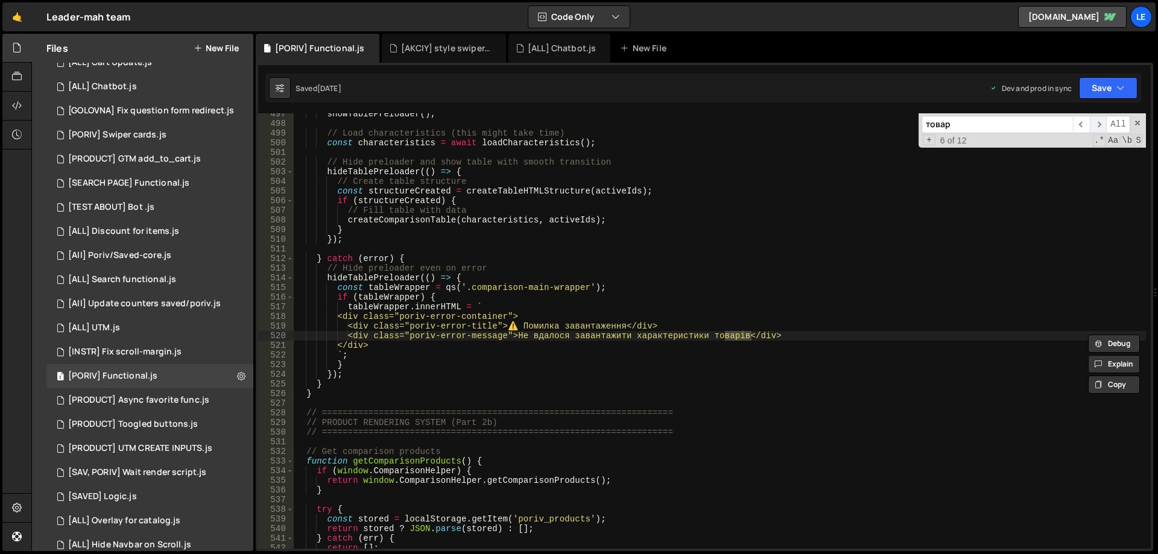
type input "товар"
click at [1097, 125] on span "​" at bounding box center [1098, 124] width 17 height 17
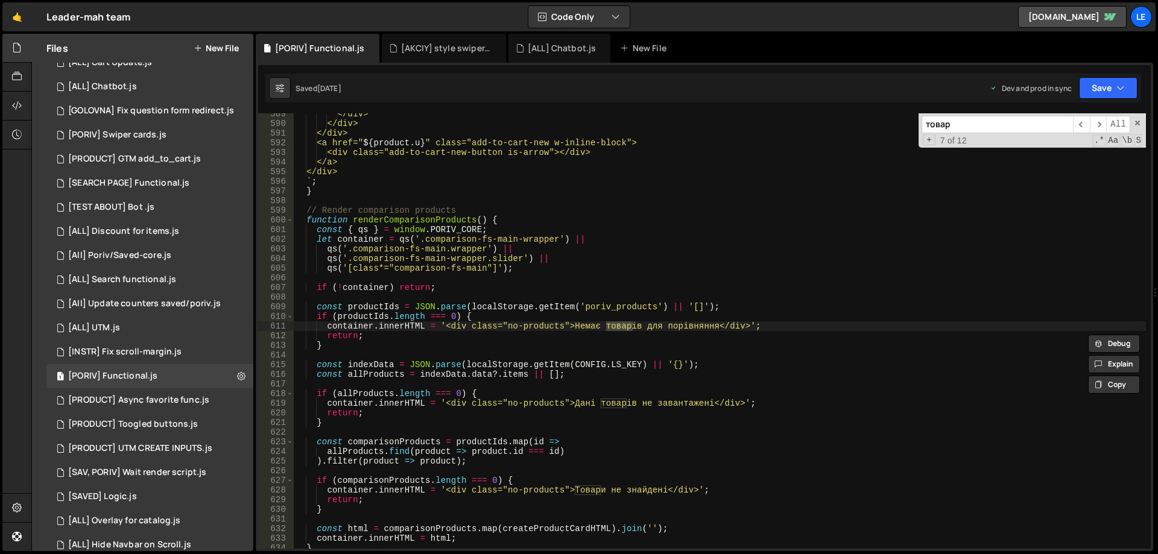
type textarea "container.innerHTML = '<div class="no-products">Немає товарів для порівняння</d…"
click at [514, 327] on div "</div> </div> </div> <a href=" ${ product . u } " class="add-to-cart-new w-inli…" at bounding box center [720, 336] width 852 height 455
drag, startPoint x: 514, startPoint y: 327, endPoint x: 541, endPoint y: 327, distance: 26.5
click at [541, 327] on div "</div> </div> </div> <a href=" ${ product . u } " class="add-to-cart-new w-inli…" at bounding box center [720, 336] width 852 height 455
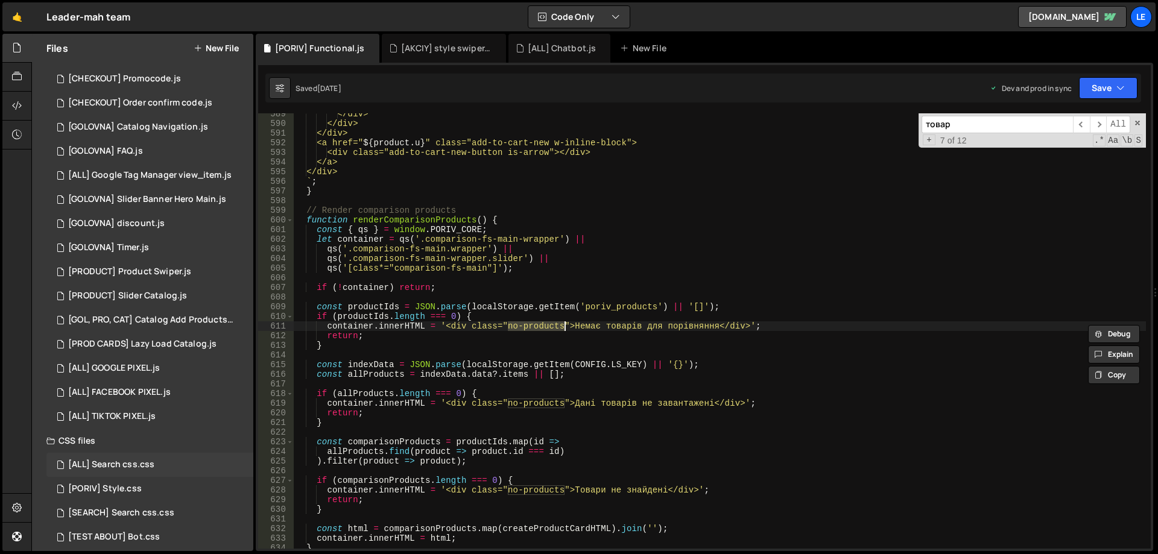
scroll to position [657, 0]
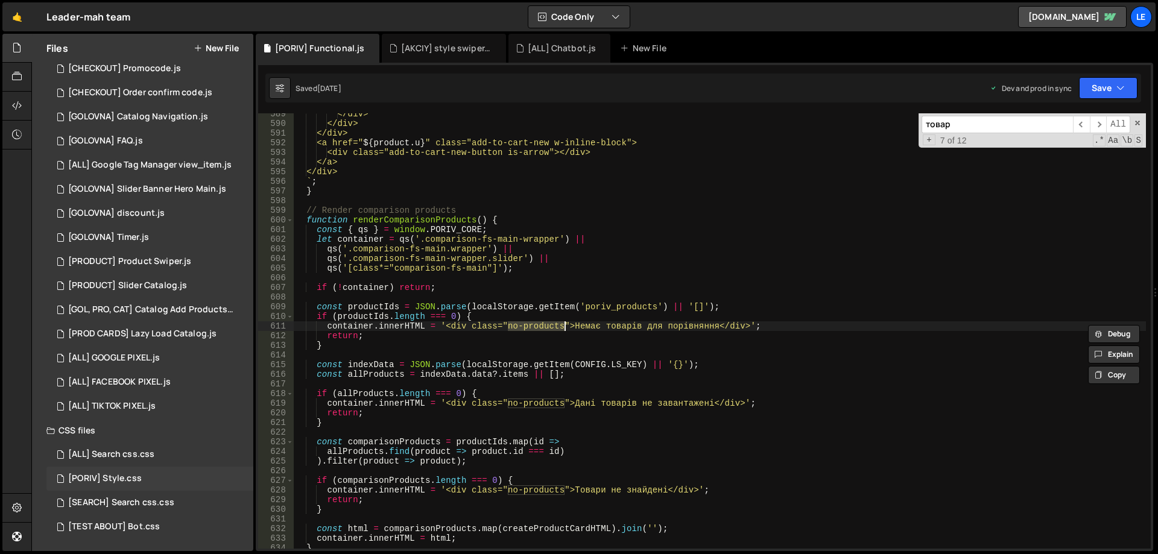
click at [162, 475] on div "[PORIV] Style.css 0" at bounding box center [149, 479] width 207 height 24
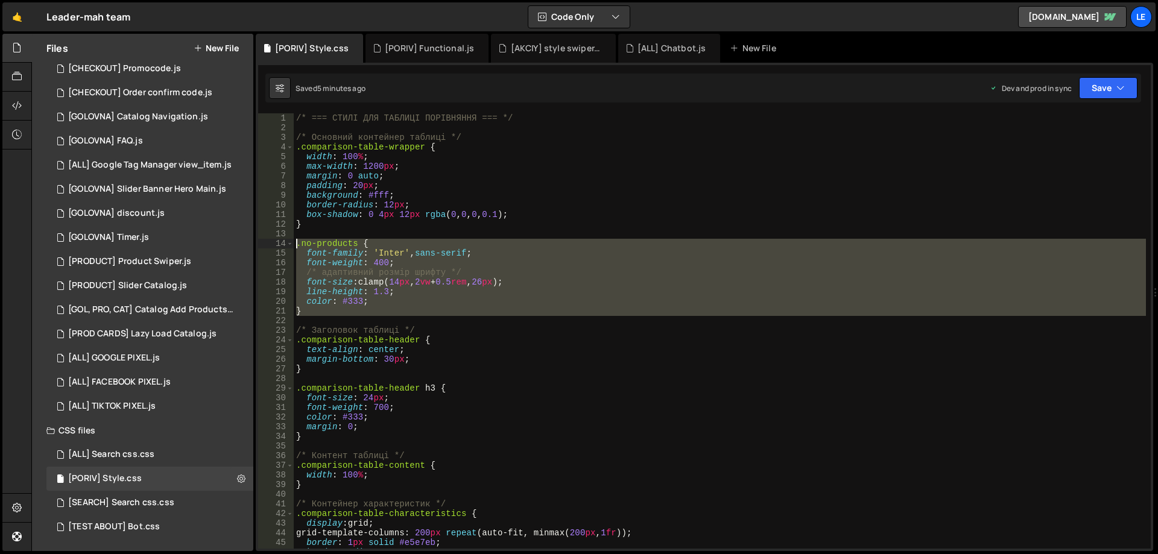
drag, startPoint x: 319, startPoint y: 317, endPoint x: 258, endPoint y: 244, distance: 94.6
click at [258, 244] on div "1 2 3 4 5 6 7 8 9 10 11 12 13 14 15 16 17 18 19 20 21 22 23 24 25 26 27 28 29 3…" at bounding box center [704, 330] width 892 height 435
type textarea ".no-products { font-family: 'Inter', sans-serif;"
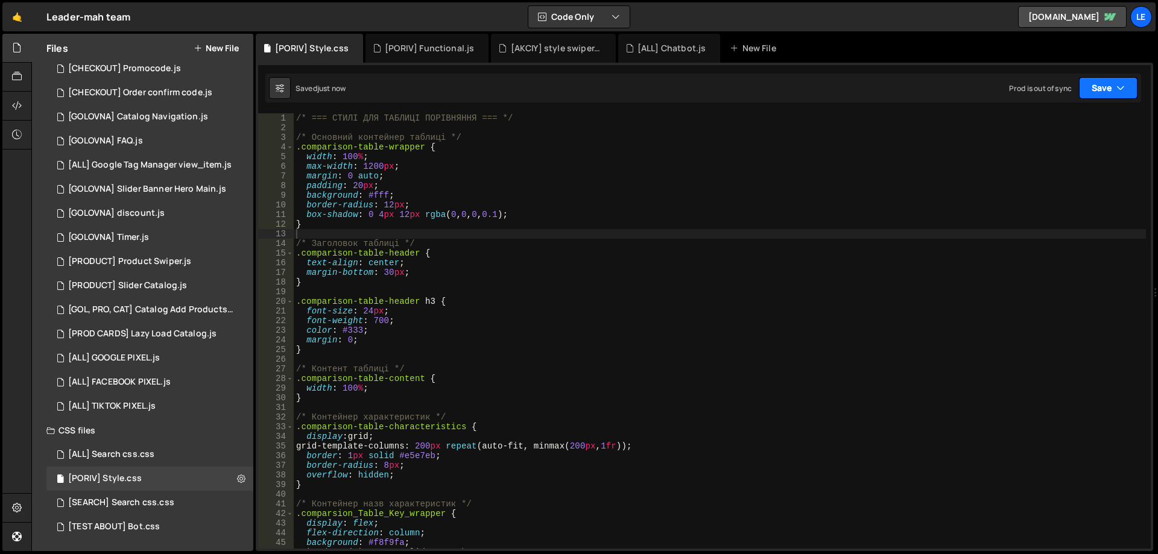
click at [1121, 90] on icon "button" at bounding box center [1120, 88] width 8 height 12
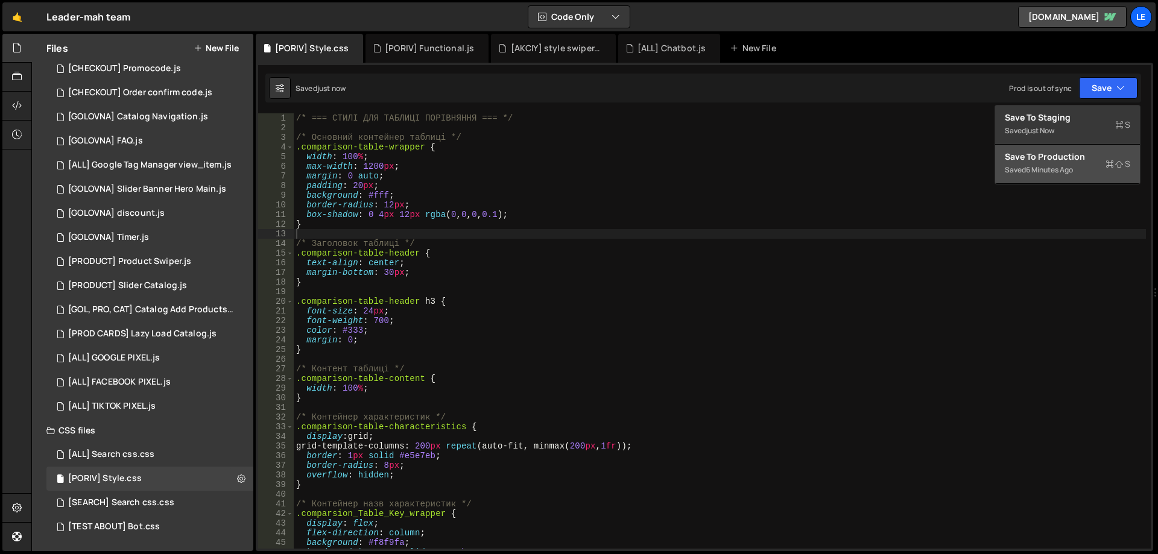
click at [1072, 164] on div "Saved 6 minutes ago" at bounding box center [1067, 170] width 125 height 14
